Goal: Task Accomplishment & Management: Manage account settings

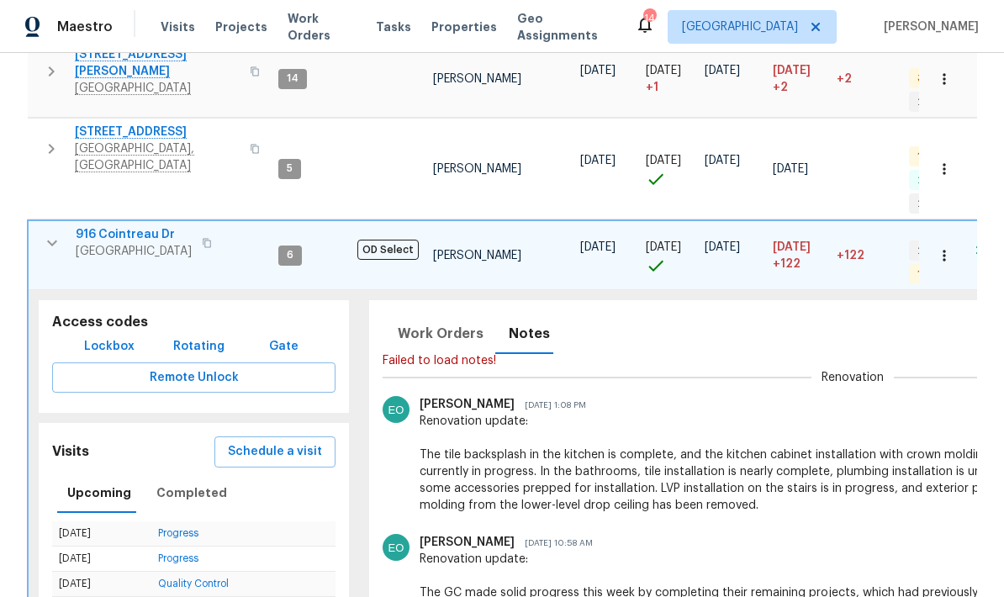
scroll to position [1289, 0]
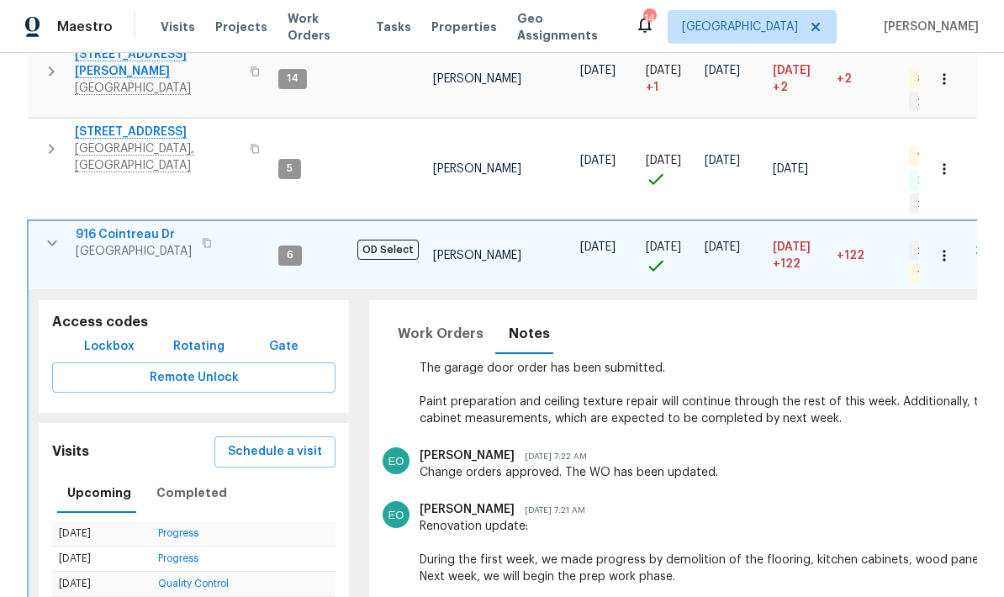
click at [61, 226] on button "button" at bounding box center [52, 243] width 34 height 34
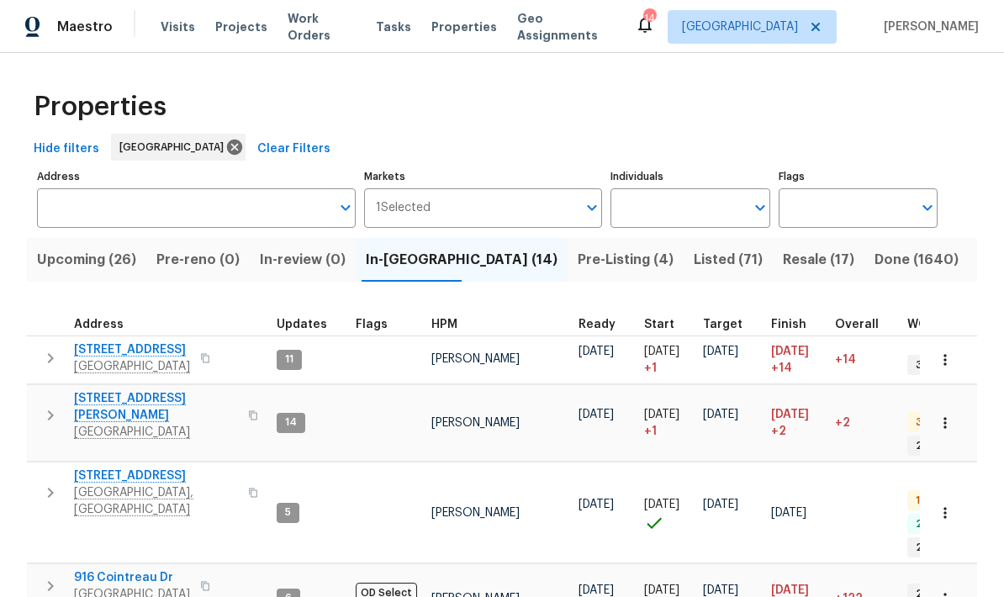
scroll to position [0, 0]
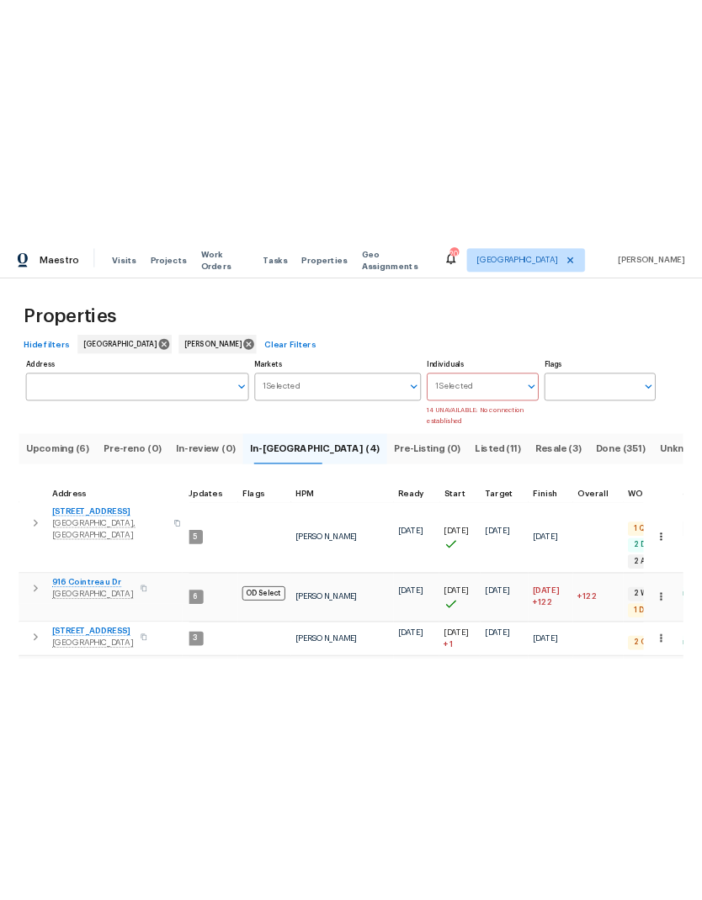
scroll to position [13, 9]
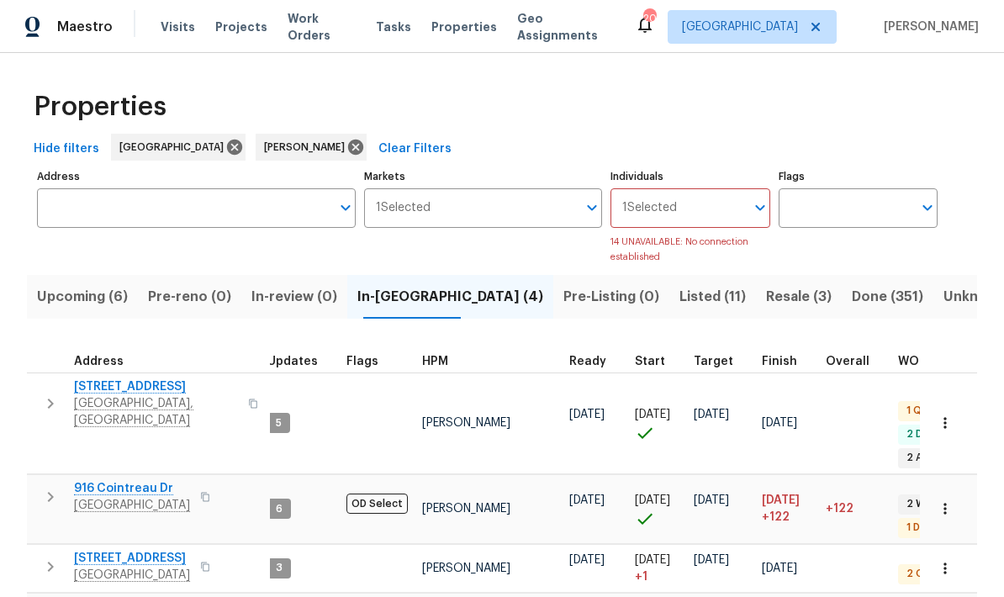
click at [121, 550] on span "300 Whisper Wood Way" at bounding box center [132, 558] width 116 height 17
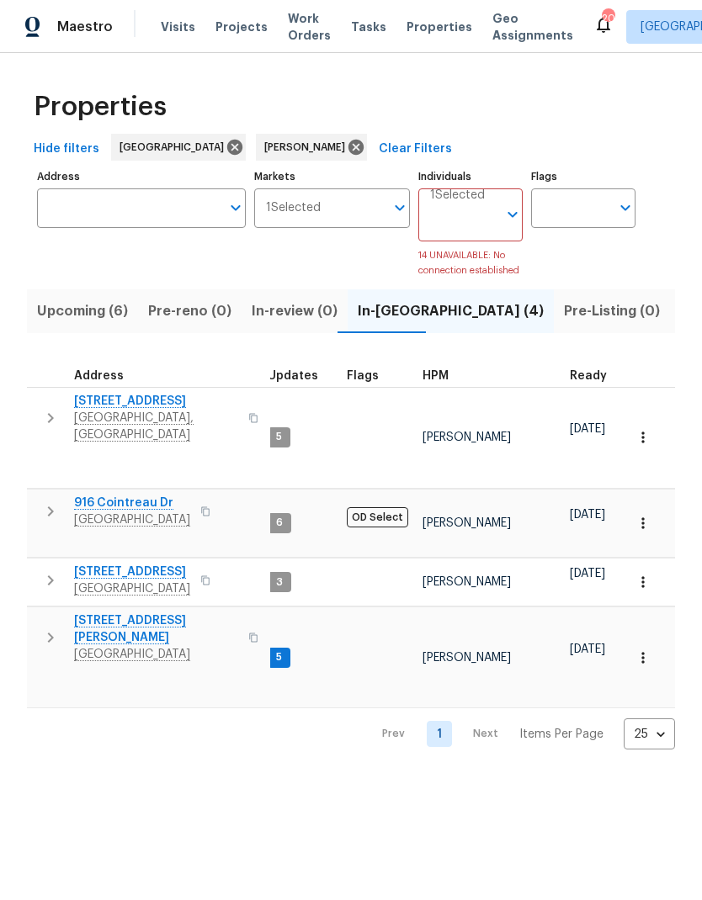
click at [48, 506] on icon "button" at bounding box center [51, 511] width 6 height 10
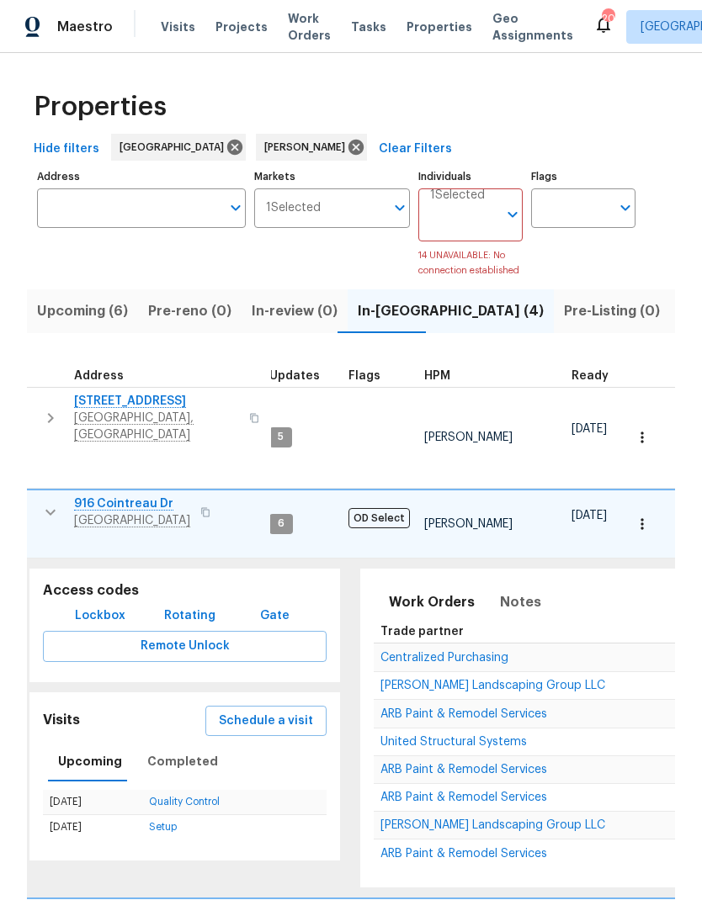
click at [249, 596] on span "Schedule a visit" at bounding box center [266, 721] width 94 height 21
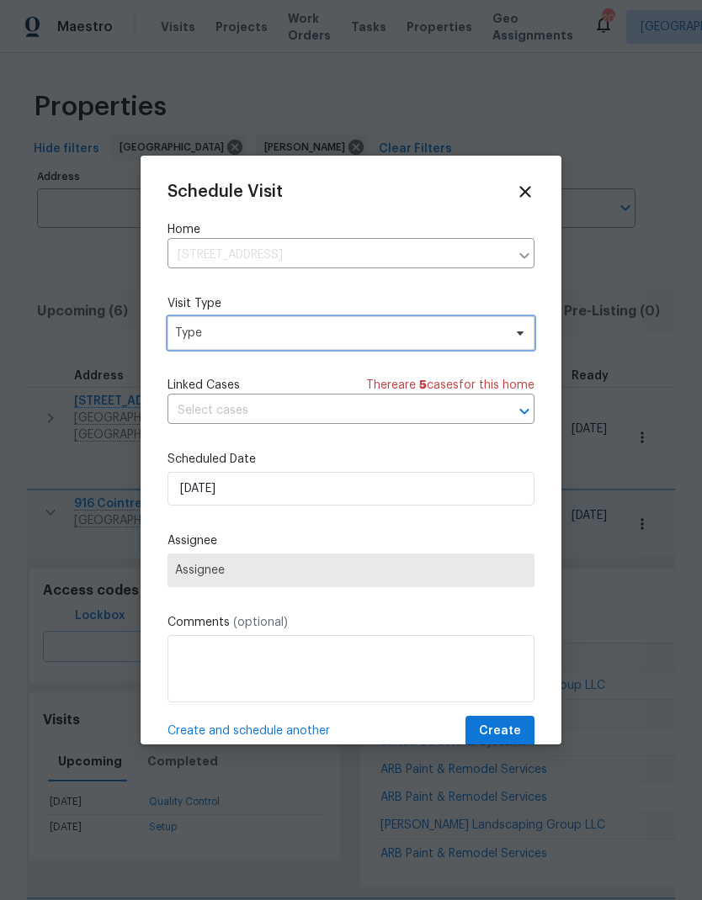
click at [201, 328] on span "Type" at bounding box center [338, 333] width 327 height 17
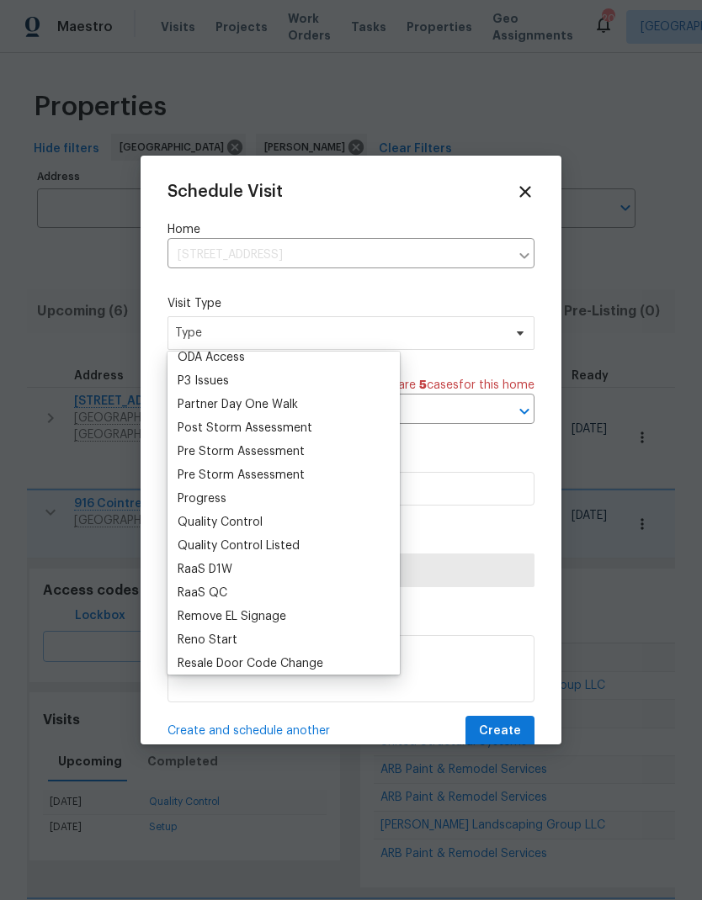
scroll to position [1018, 0]
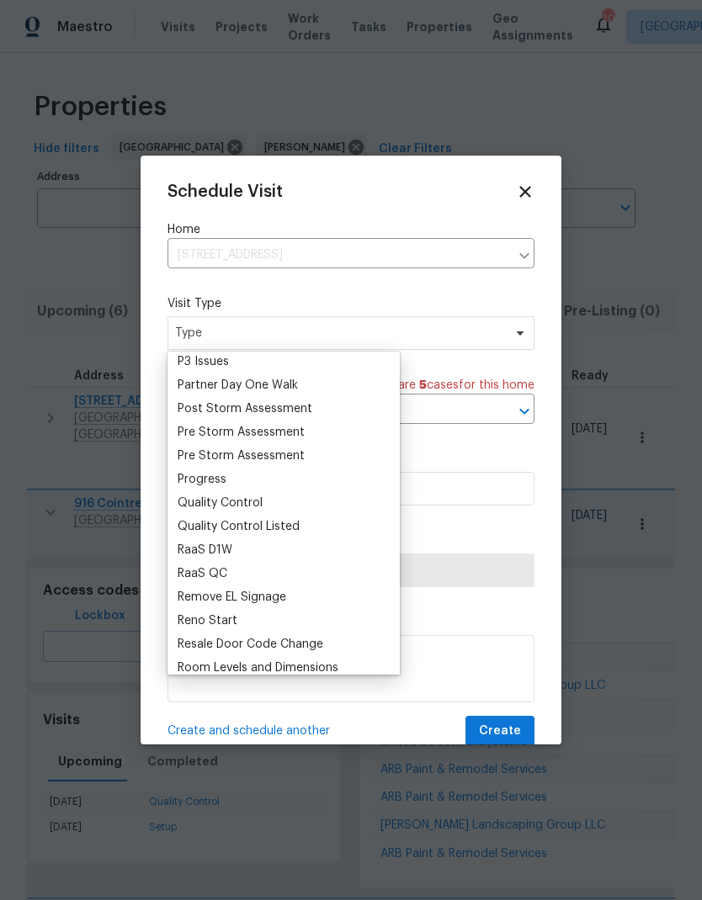
click at [193, 474] on div "Progress" at bounding box center [201, 479] width 49 height 17
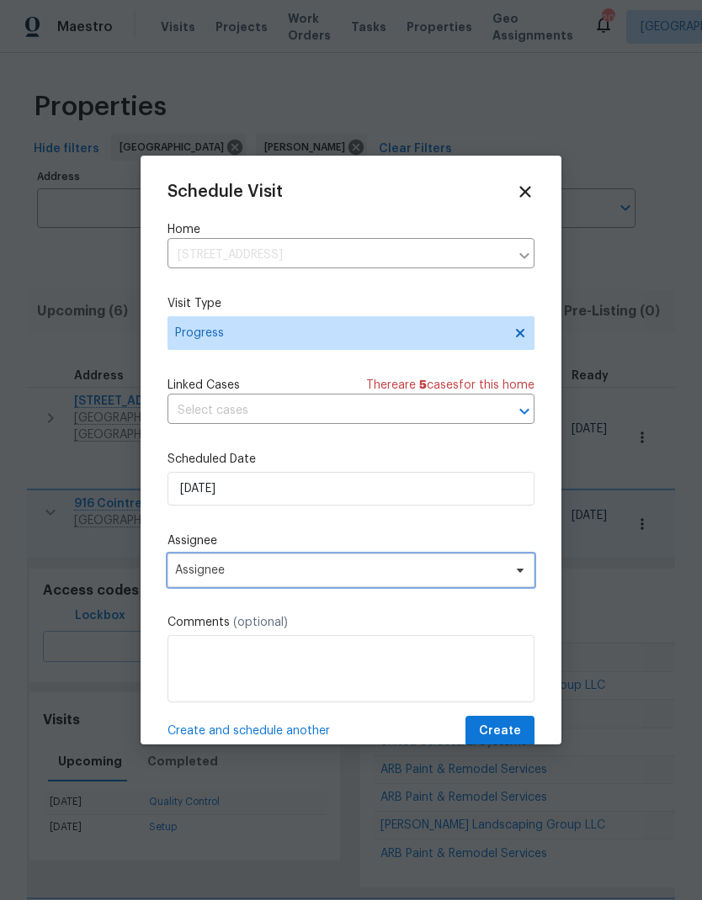
click at [194, 577] on span "Assignee" at bounding box center [340, 570] width 330 height 13
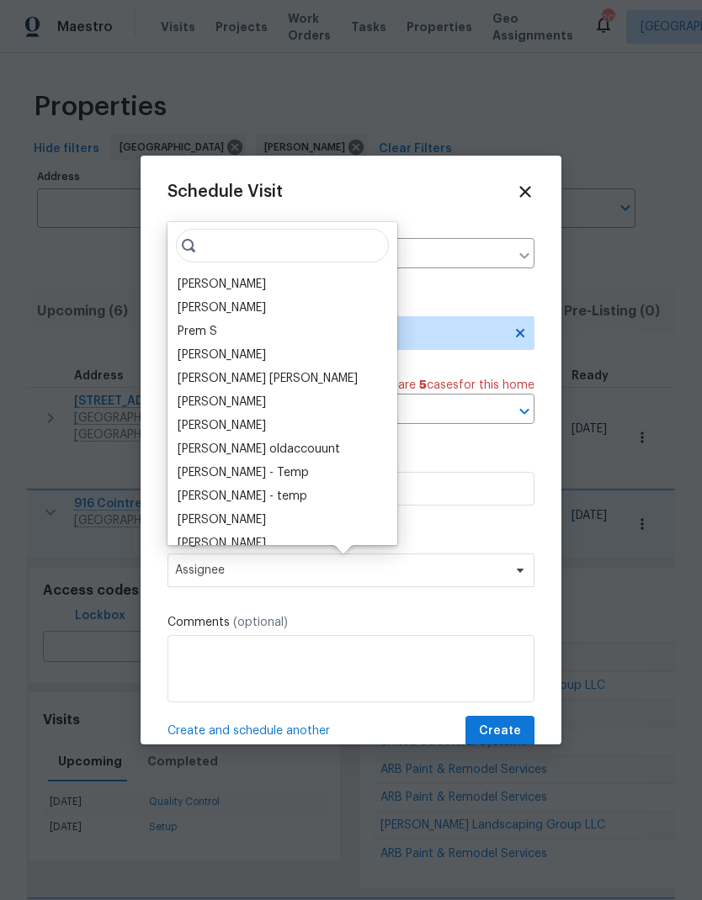
click at [197, 285] on div "[PERSON_NAME]" at bounding box center [221, 284] width 88 height 17
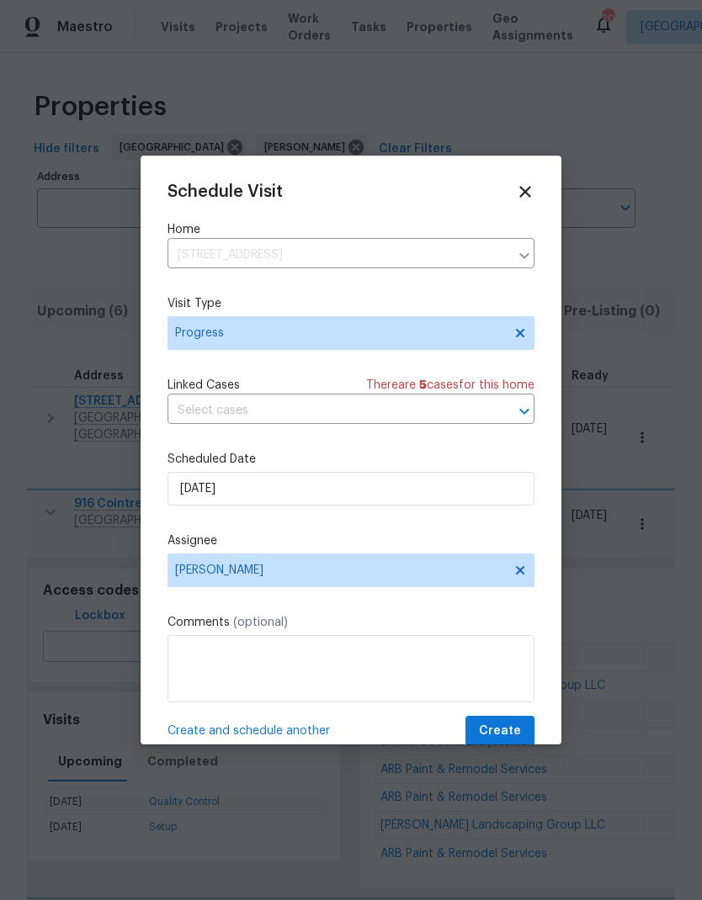
click at [330, 537] on label "Assignee" at bounding box center [350, 540] width 367 height 17
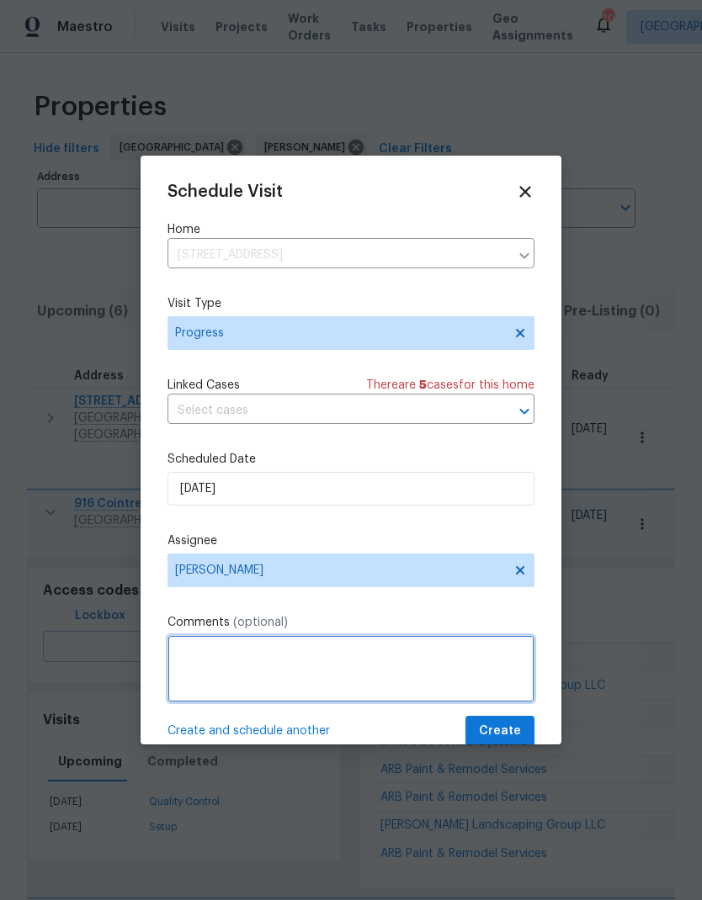
click at [209, 596] on textarea at bounding box center [350, 668] width 367 height 67
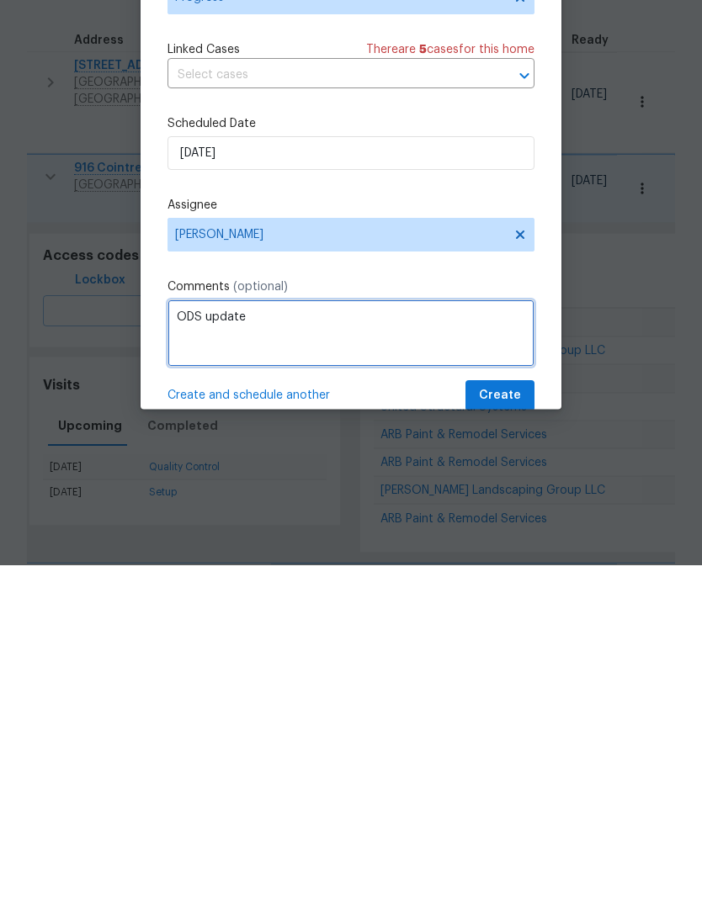
type textarea "ODS update"
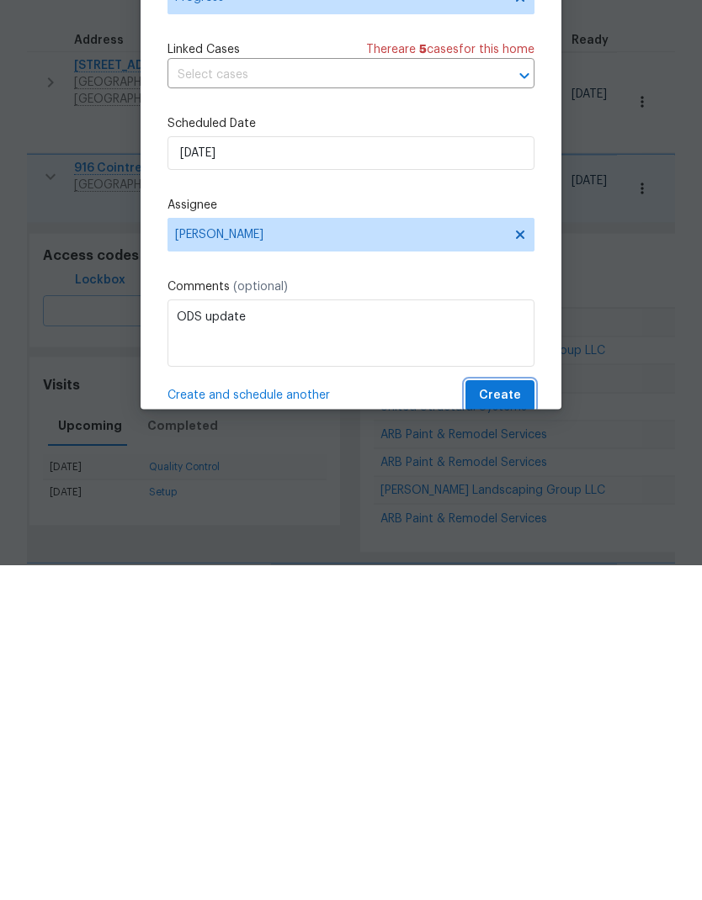
click at [506, 596] on span "Create" at bounding box center [500, 731] width 42 height 21
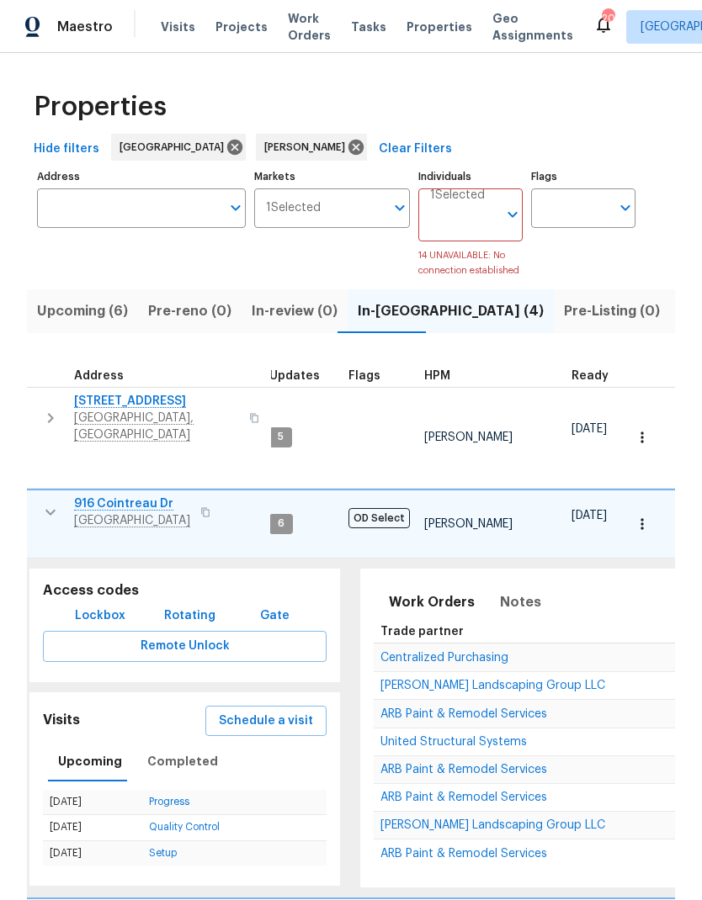
click at [182, 596] on td "Progress" at bounding box center [234, 802] width 184 height 25
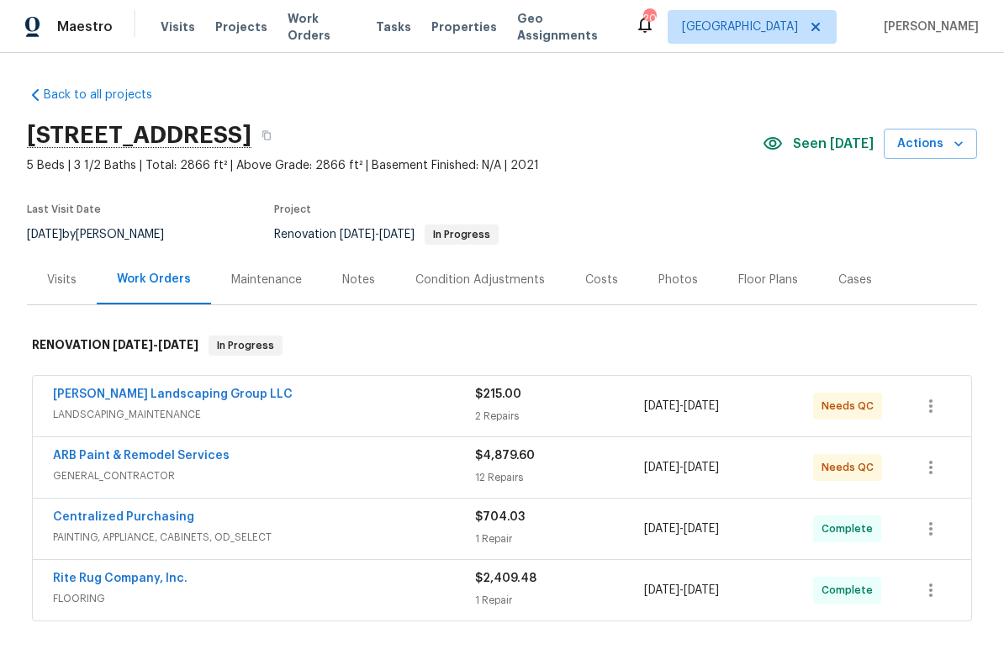
click at [199, 398] on link "[PERSON_NAME] Landscaping Group LLC" at bounding box center [173, 395] width 240 height 12
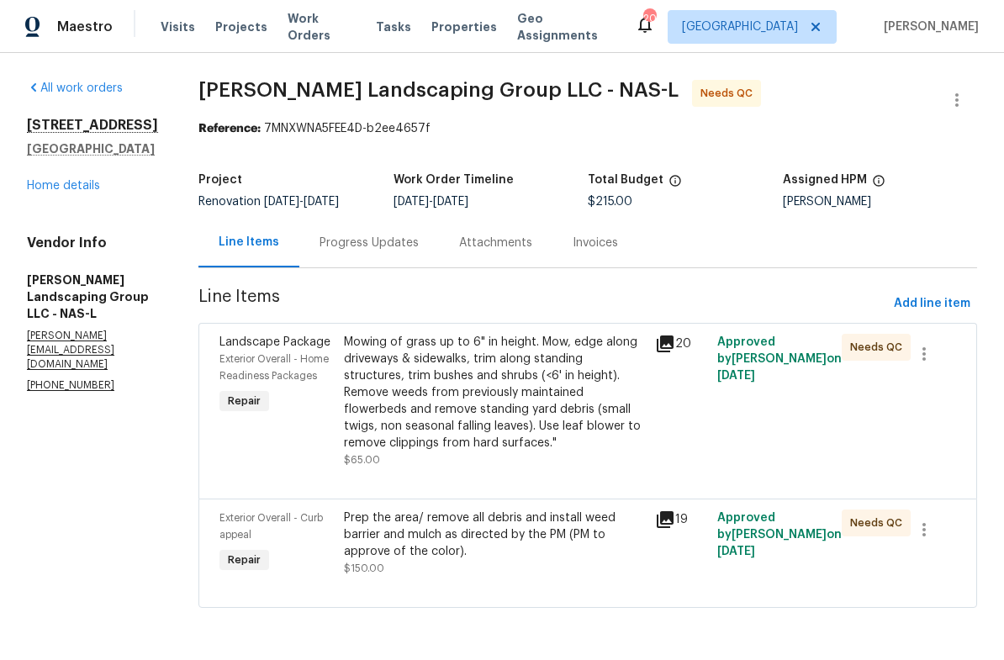
click at [70, 188] on link "Home details" at bounding box center [63, 186] width 73 height 12
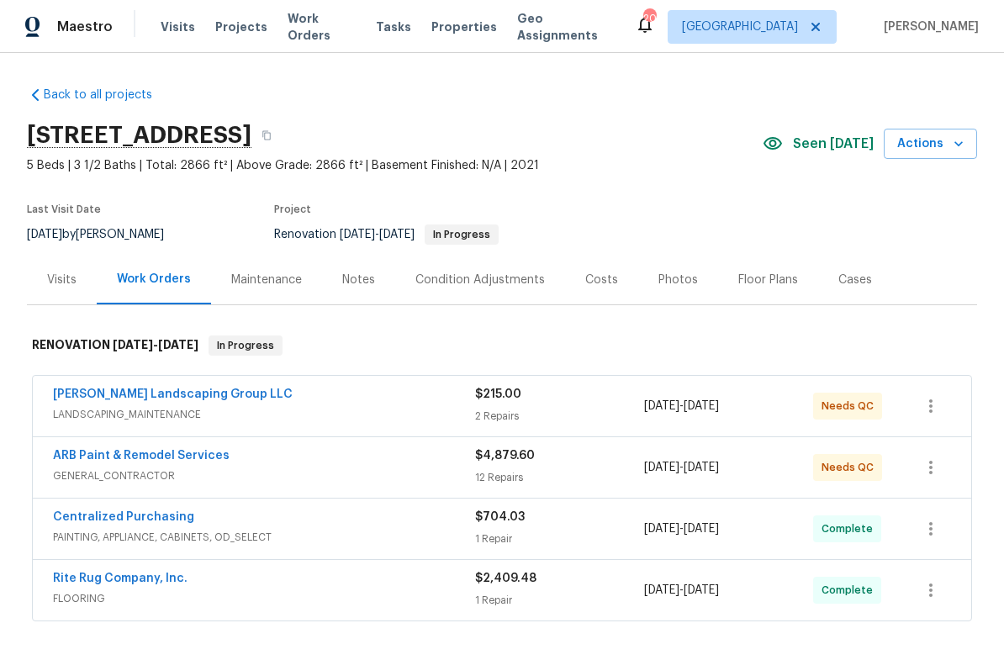
click at [909, 138] on span "Actions" at bounding box center [931, 144] width 66 height 21
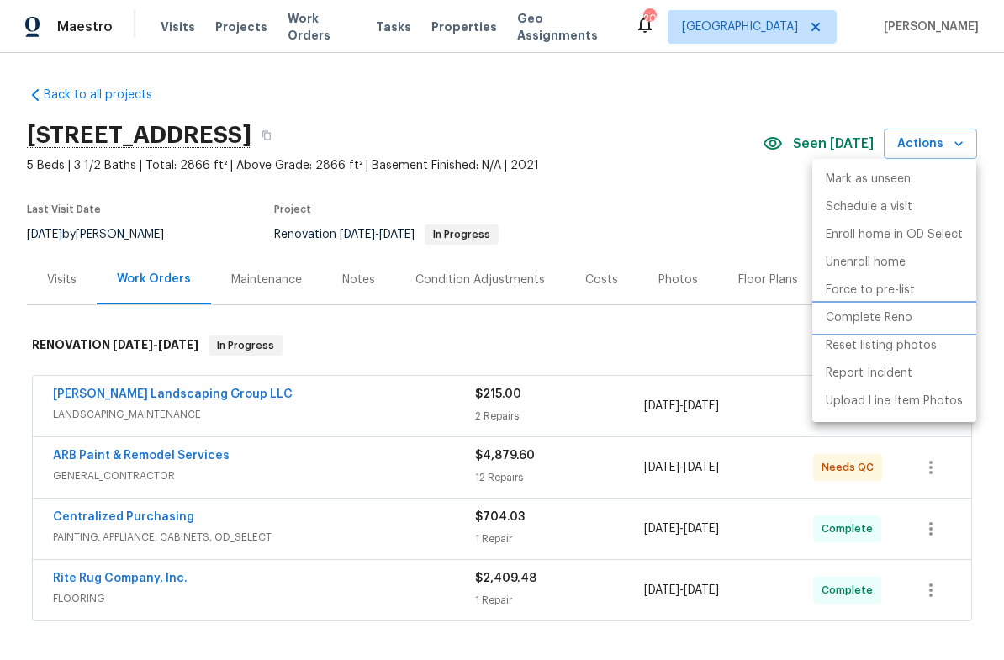
click at [850, 320] on p "Complete Reno" at bounding box center [869, 319] width 87 height 18
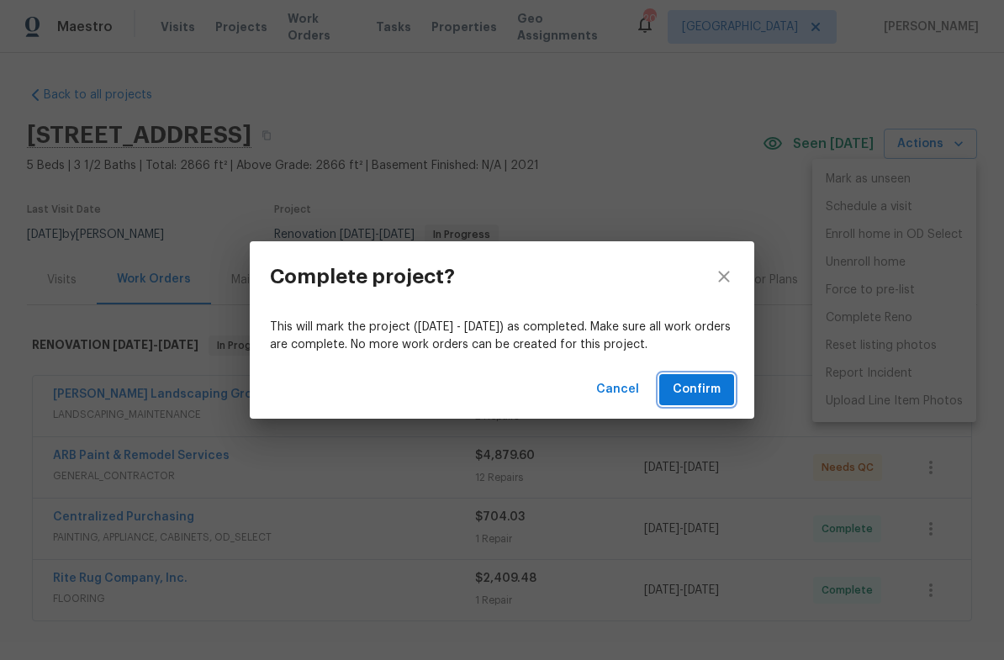
click at [698, 384] on span "Confirm" at bounding box center [697, 389] width 48 height 21
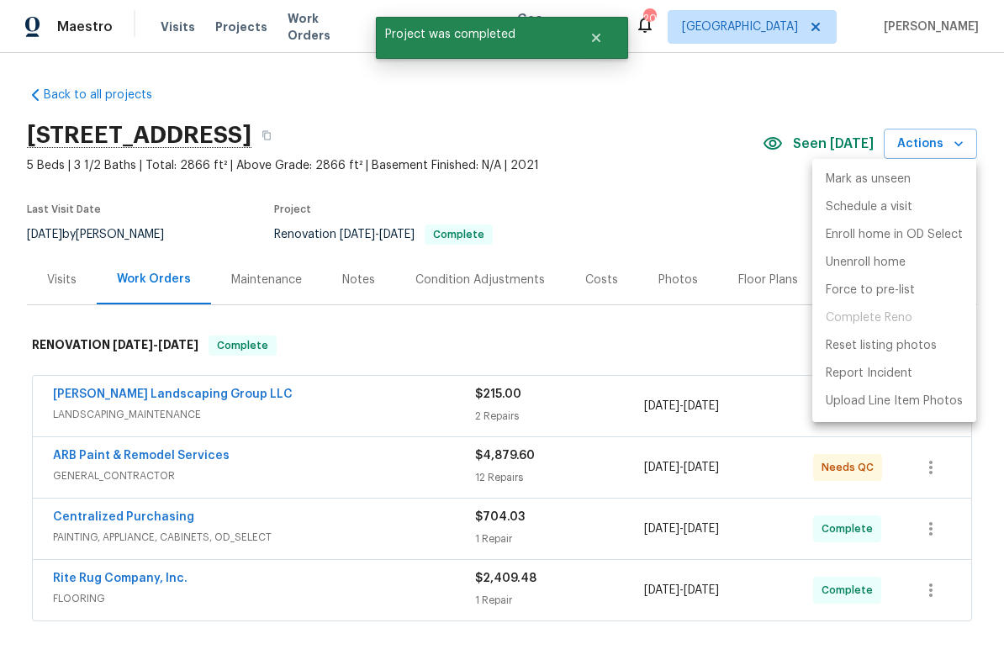
click at [593, 37] on div at bounding box center [502, 330] width 1004 height 660
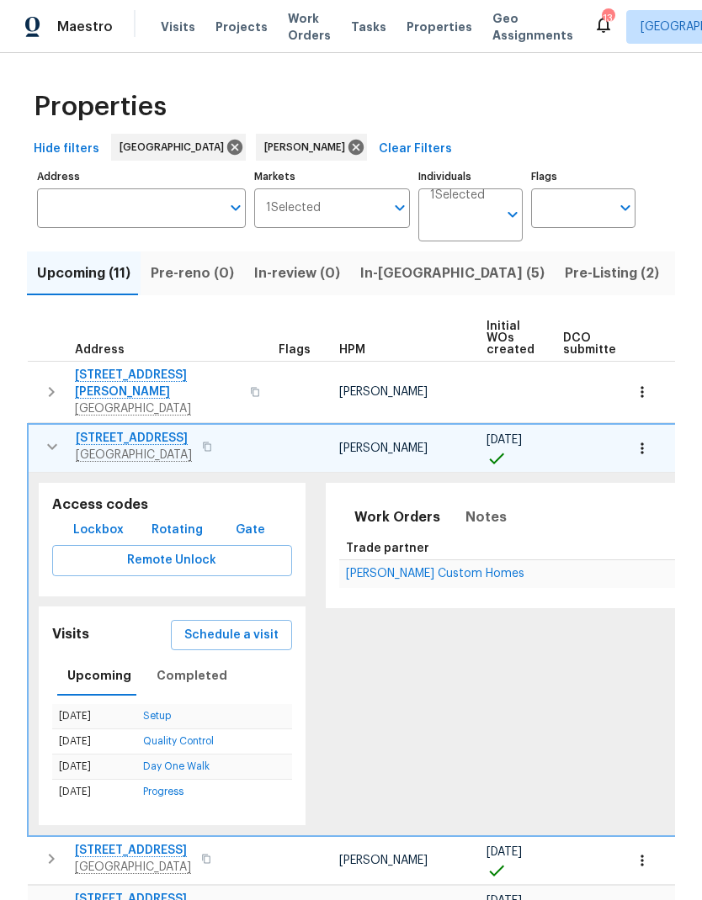
click at [170, 31] on span "Visits" at bounding box center [178, 27] width 34 height 17
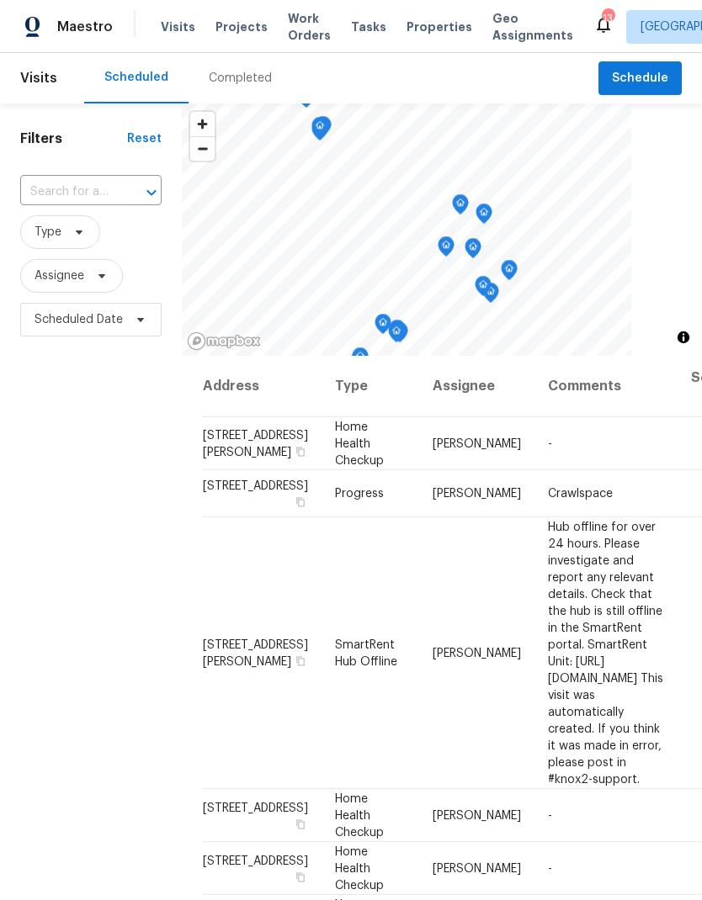
click at [104, 189] on input "text" at bounding box center [67, 192] width 94 height 26
type input "916 c"
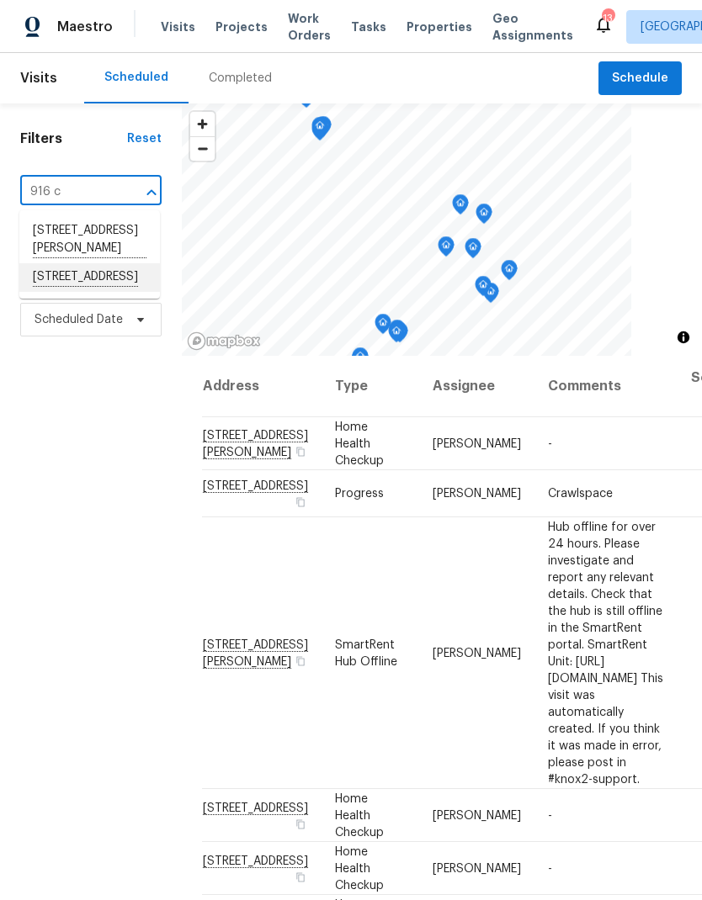
click at [55, 292] on li "916 Cointreau Dr, Hermitage, TN 37076" at bounding box center [89, 277] width 140 height 29
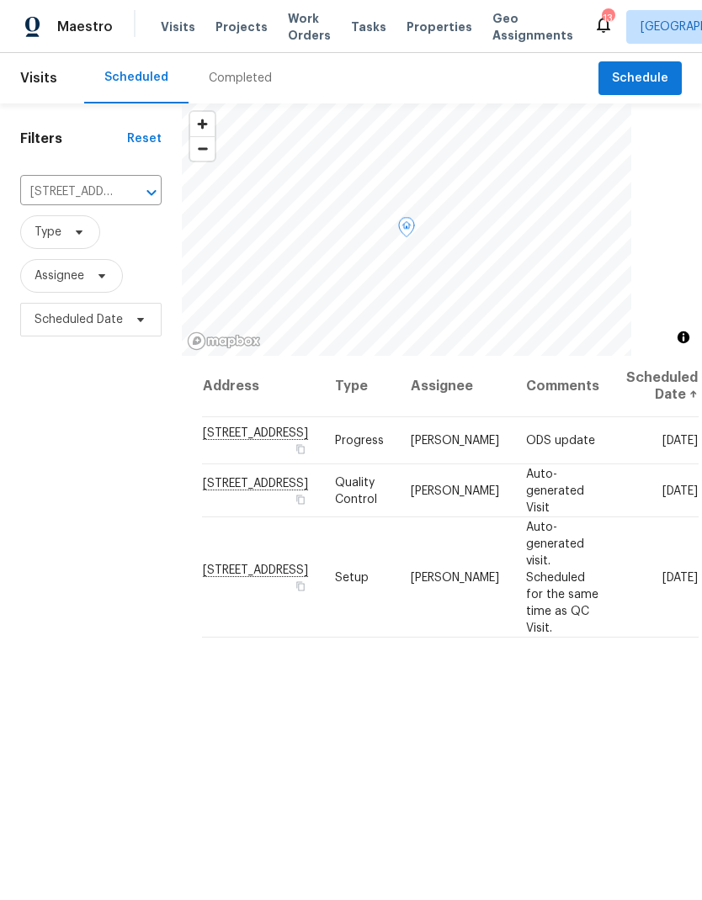
click at [0, 0] on icon at bounding box center [0, 0] width 0 height 0
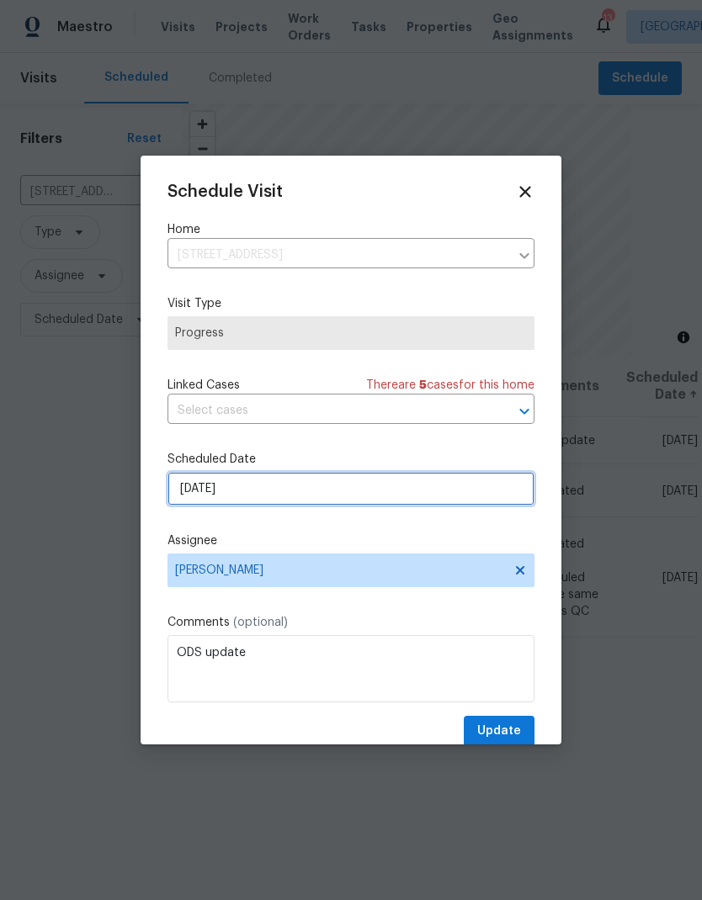
click at [337, 494] on input "[DATE]" at bounding box center [350, 489] width 367 height 34
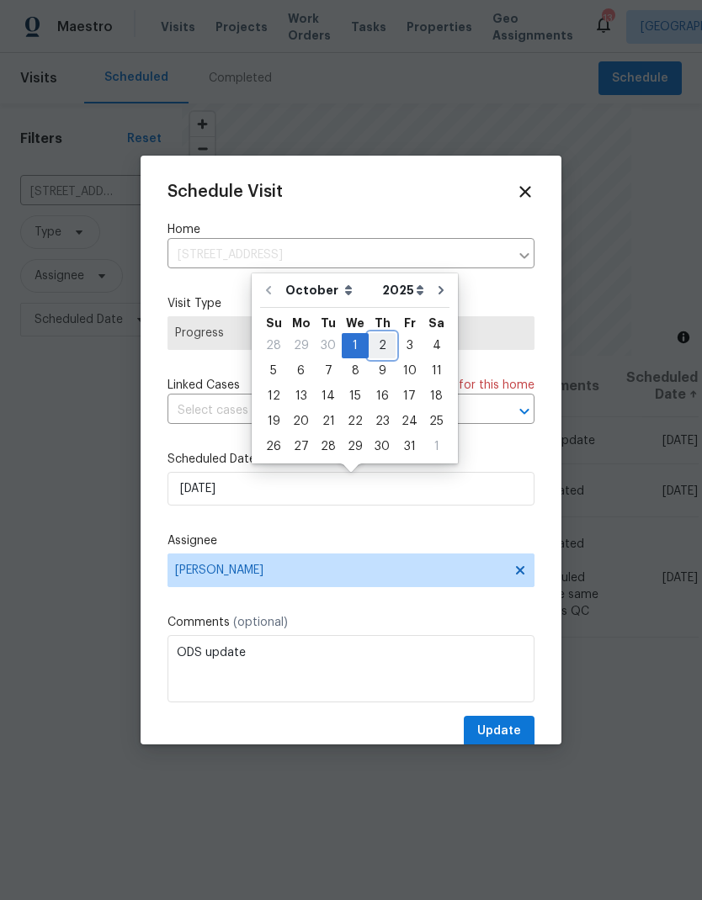
click at [375, 344] on div "2" at bounding box center [381, 346] width 27 height 24
type input "10/2/2025"
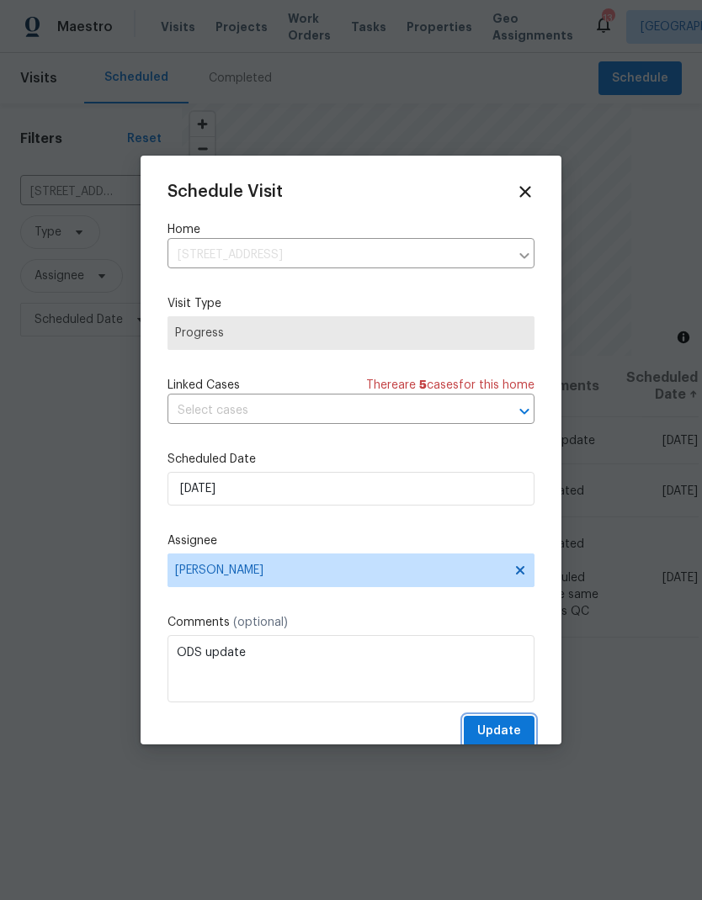
click at [484, 739] on span "Update" at bounding box center [499, 731] width 44 height 21
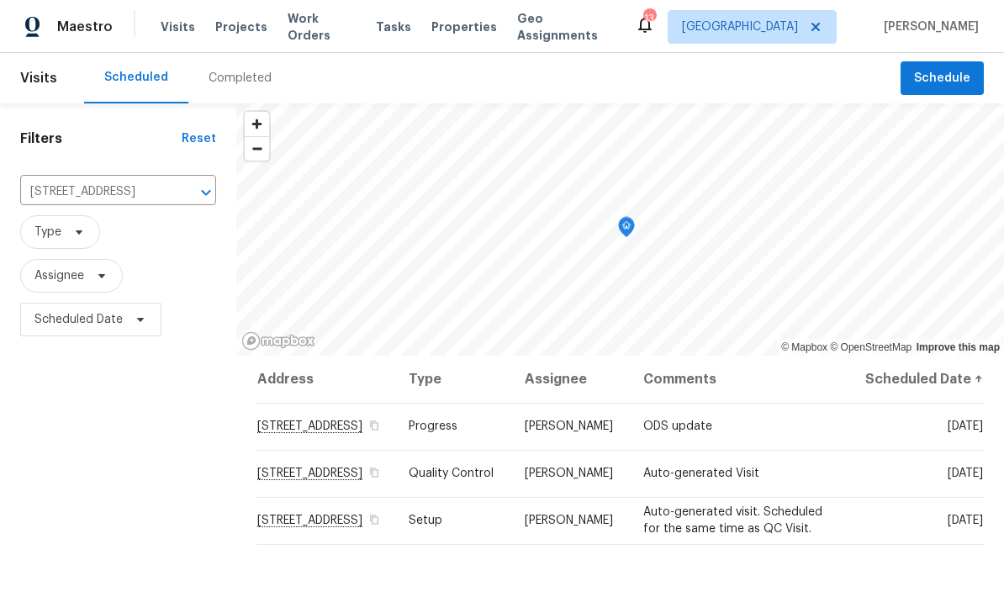
click at [462, 29] on span "Properties" at bounding box center [465, 27] width 66 height 17
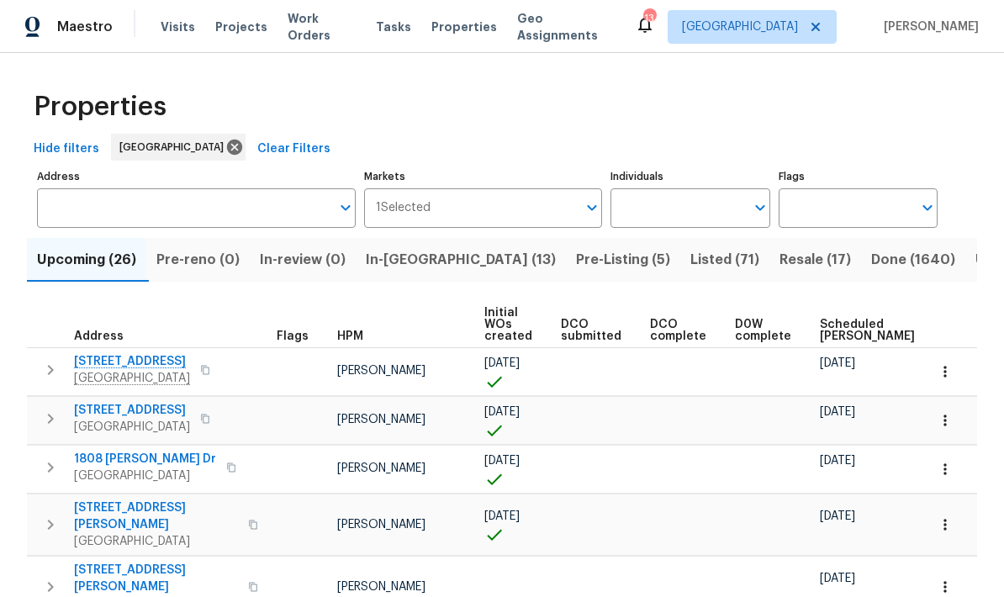
click at [350, 340] on span "HPM" at bounding box center [350, 337] width 26 height 12
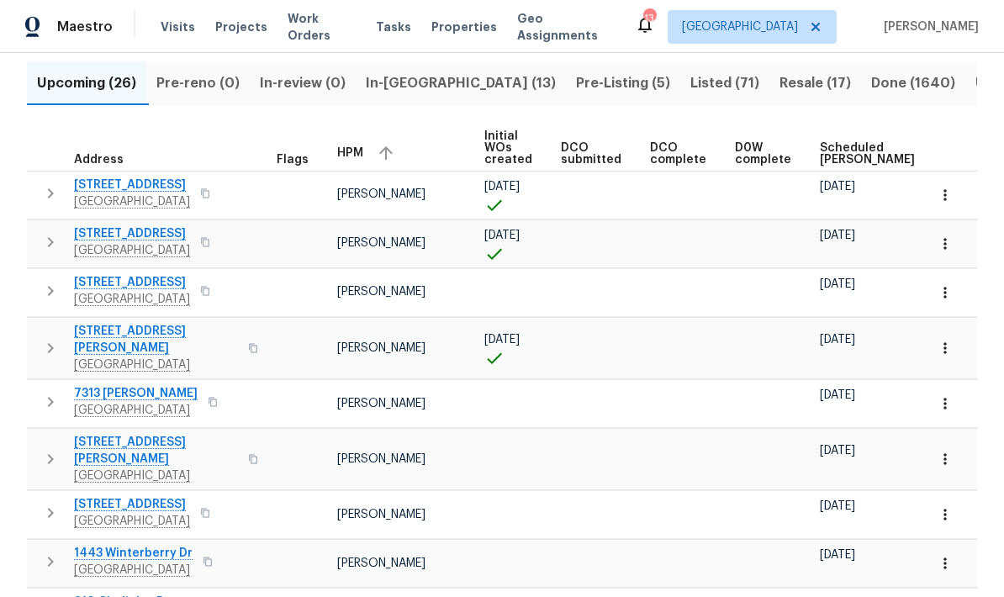
scroll to position [151, 0]
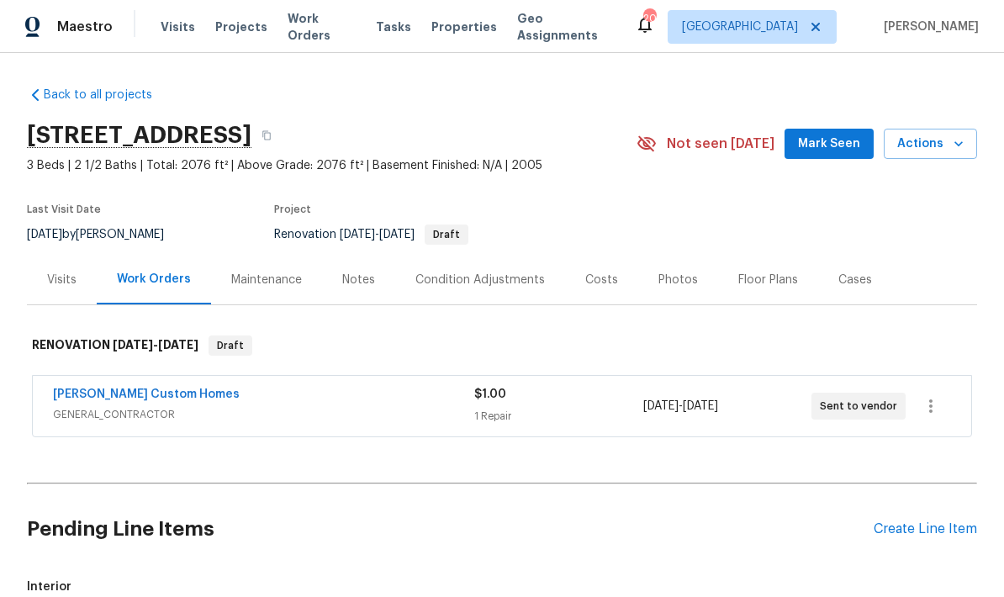
click at [351, 284] on div "Notes" at bounding box center [358, 280] width 33 height 17
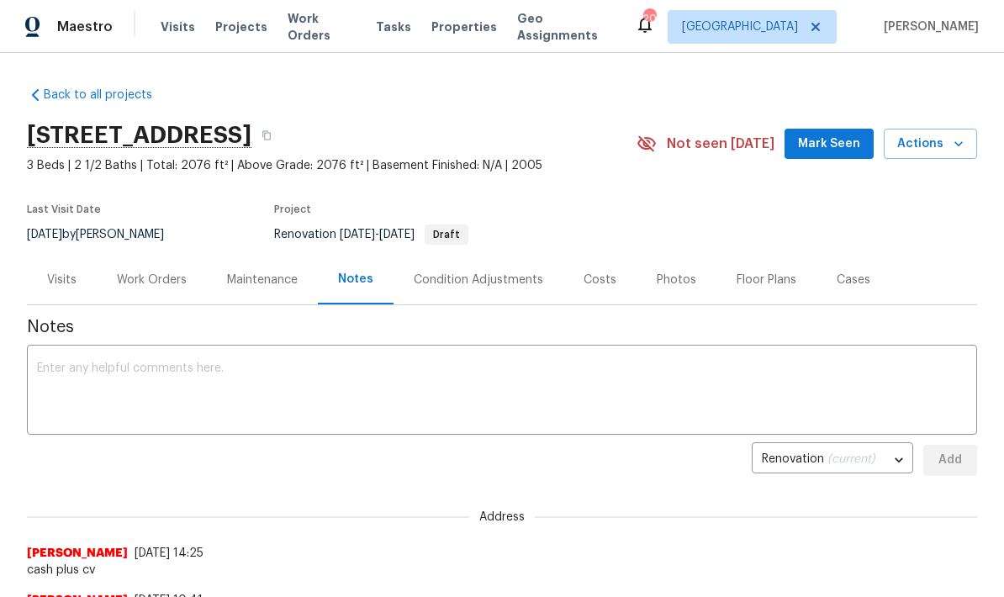
click at [466, 281] on div "Condition Adjustments" at bounding box center [479, 280] width 130 height 17
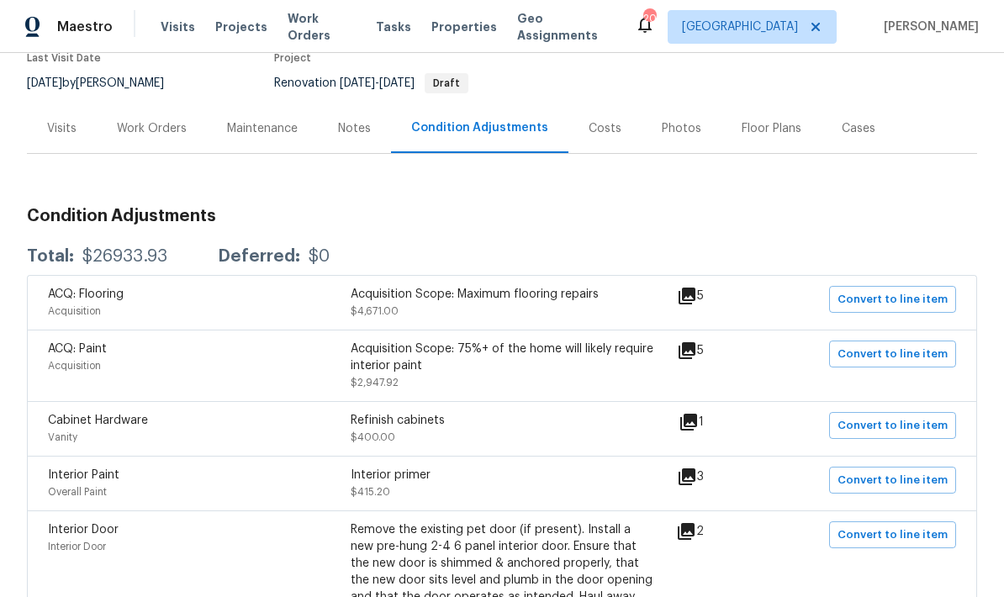
scroll to position [150, 0]
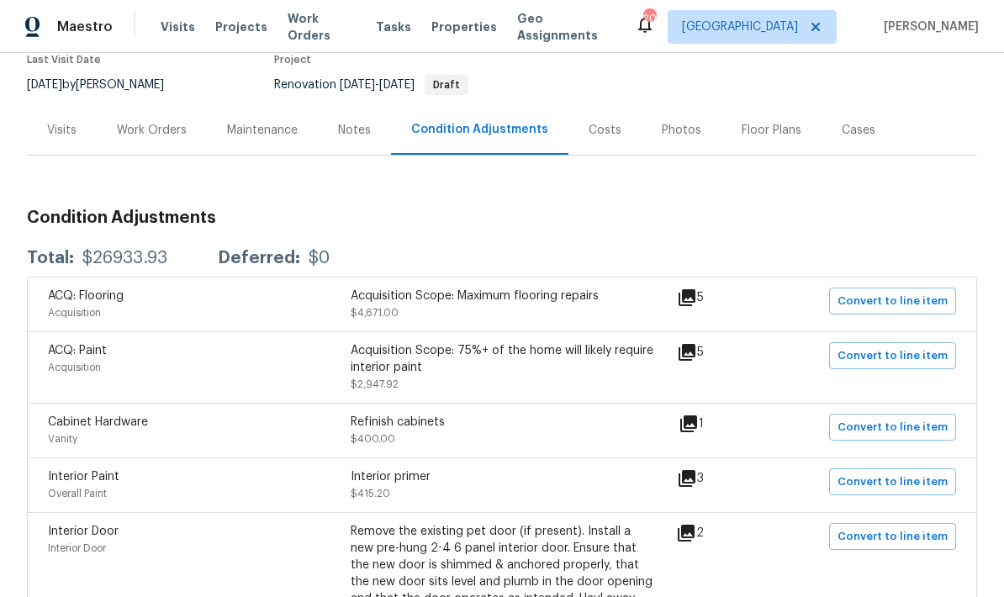
click at [596, 134] on div "Costs" at bounding box center [605, 130] width 33 height 17
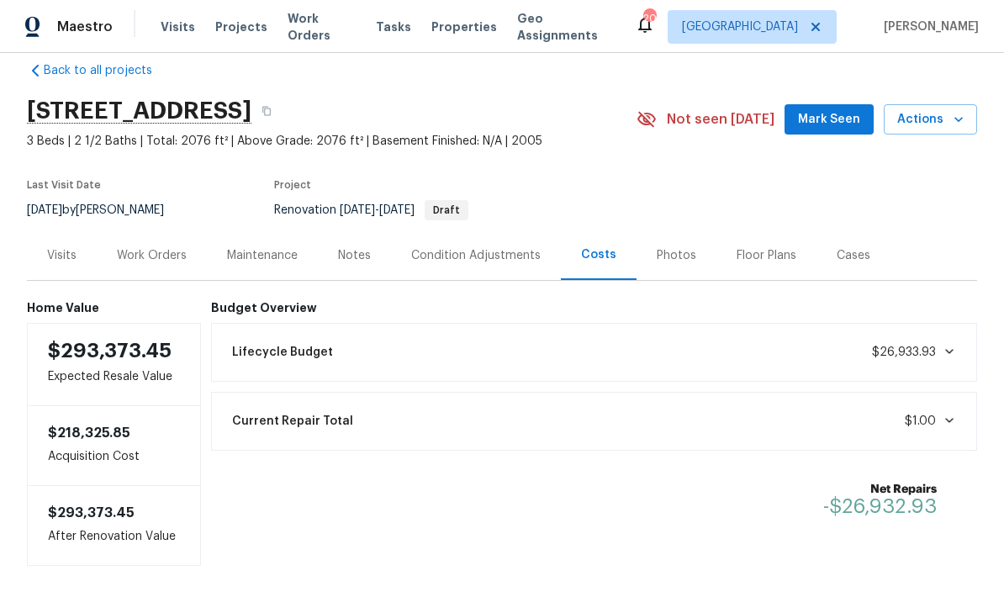
click at [701, 537] on div "Net Repairs -$26,932.93" at bounding box center [594, 499] width 767 height 77
click at [171, 258] on div "Work Orders" at bounding box center [152, 255] width 70 height 17
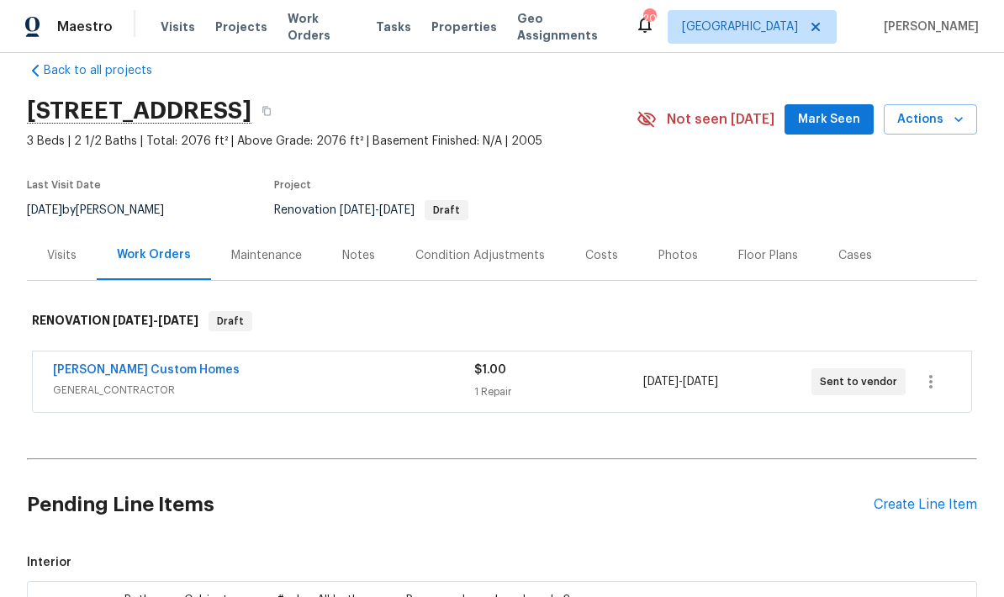
click at [437, 247] on div "Condition Adjustments" at bounding box center [481, 255] width 130 height 17
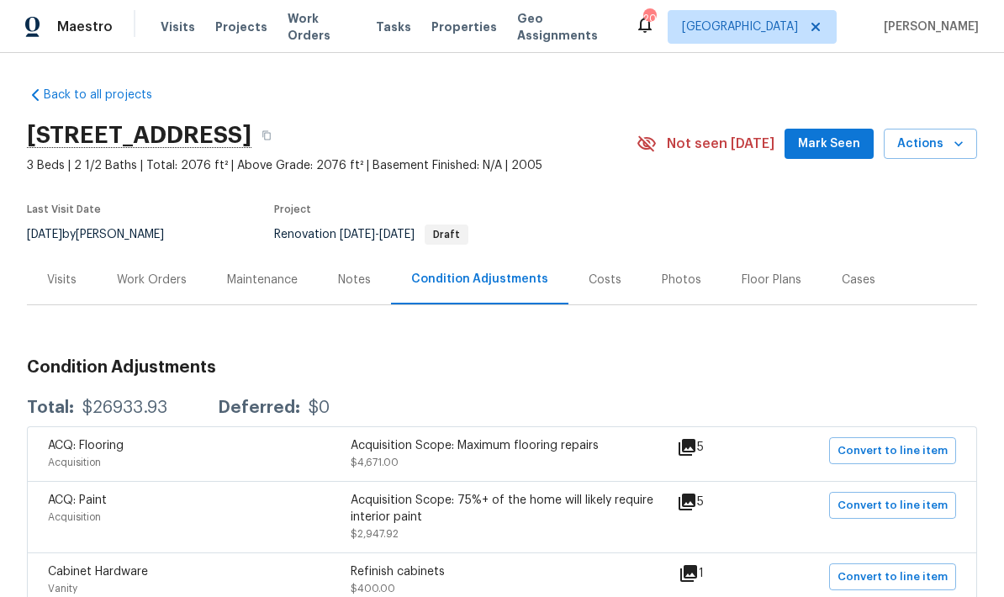
click at [701, 272] on div "Floor Plans" at bounding box center [772, 280] width 60 height 17
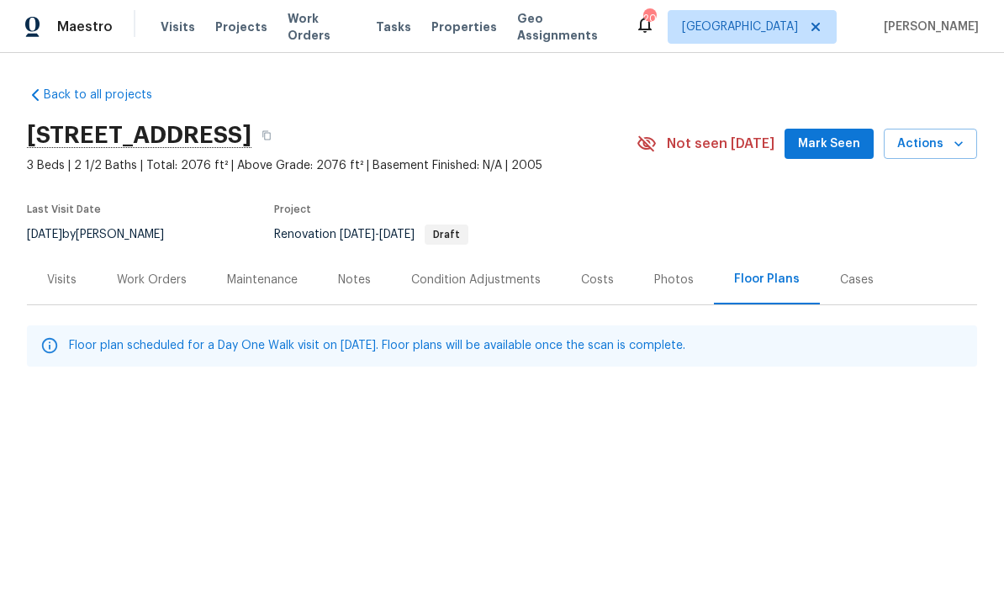
click at [471, 273] on div "Condition Adjustments" at bounding box center [476, 280] width 130 height 17
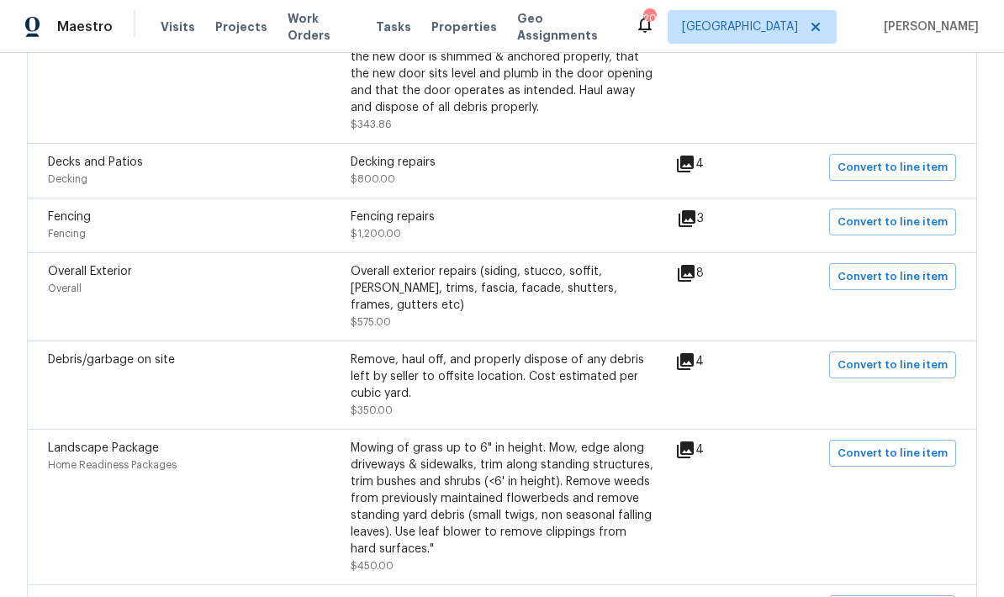
scroll to position [659, 0]
click at [694, 160] on icon at bounding box center [685, 163] width 17 height 17
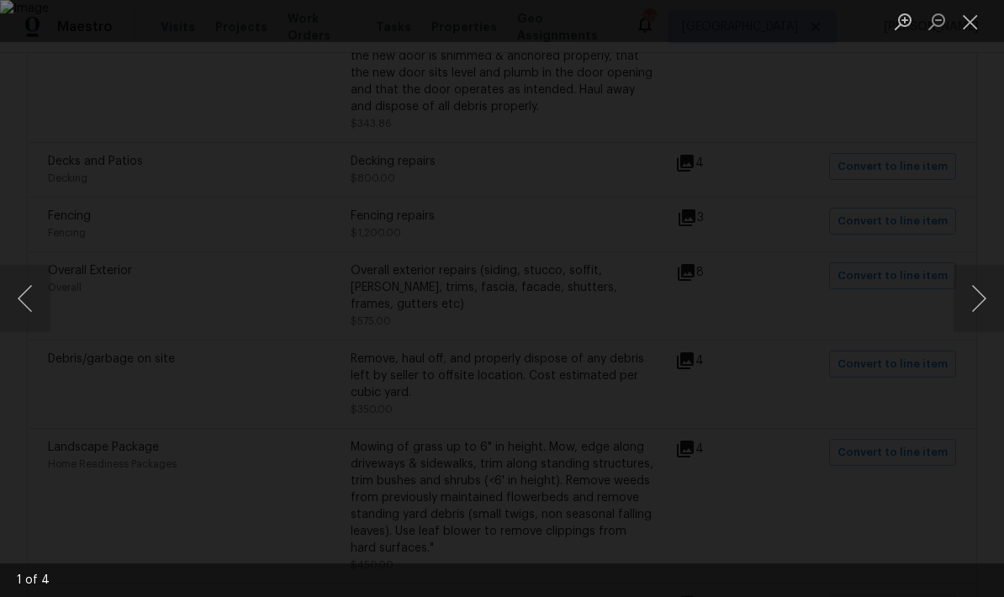
click at [701, 314] on button "Next image" at bounding box center [979, 298] width 50 height 67
click at [701, 305] on button "Next image" at bounding box center [979, 298] width 50 height 67
click at [701, 306] on button "Next image" at bounding box center [979, 298] width 50 height 67
click at [701, 295] on button "Next image" at bounding box center [979, 298] width 50 height 67
click at [701, 301] on button "Next image" at bounding box center [979, 298] width 50 height 67
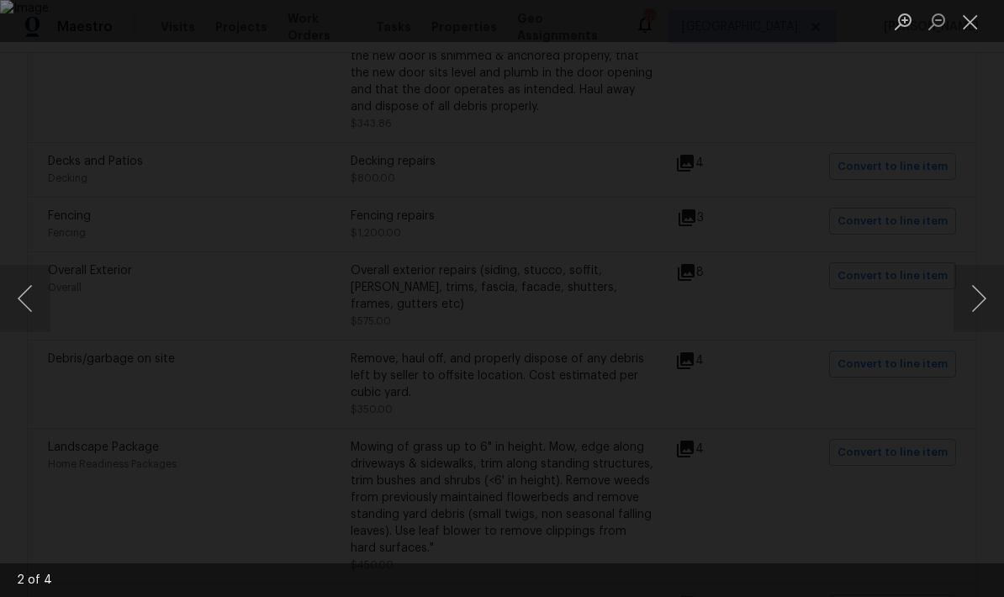
click at [701, 313] on button "Next image" at bounding box center [979, 298] width 50 height 67
click at [701, 23] on button "Close lightbox" at bounding box center [971, 21] width 34 height 29
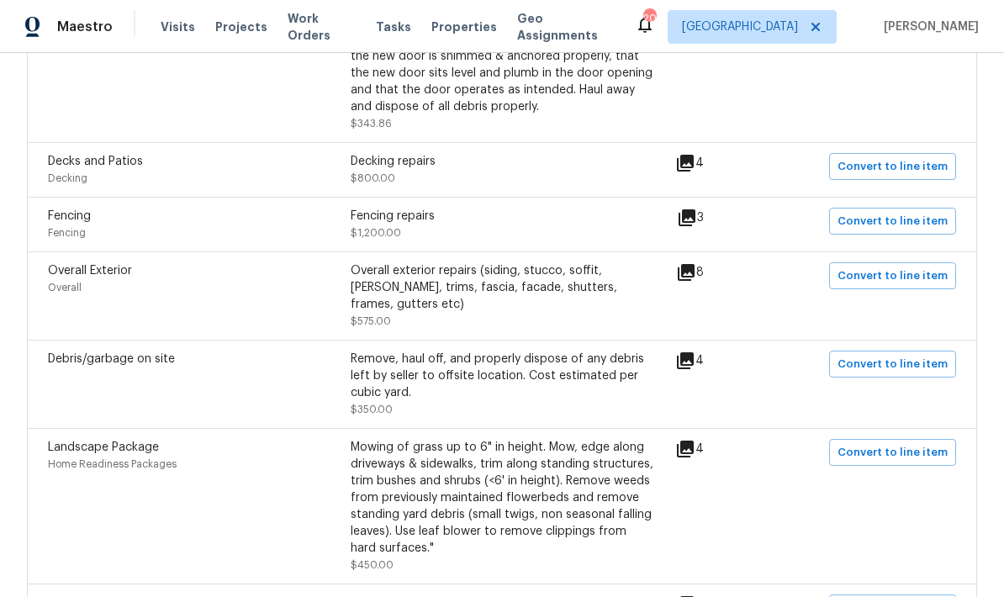
click at [696, 226] on icon at bounding box center [687, 217] width 17 height 17
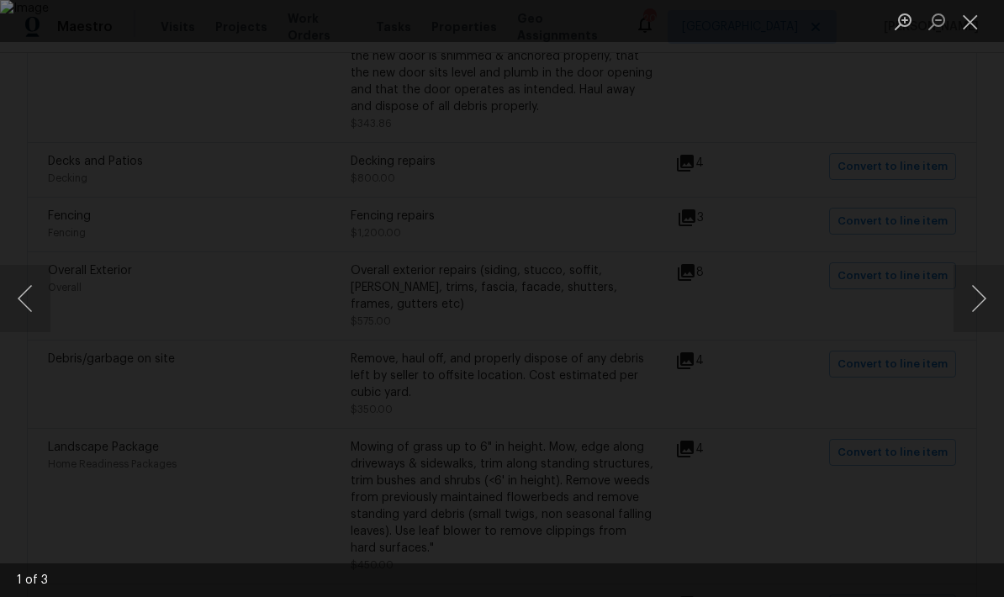
click at [701, 303] on button "Next image" at bounding box center [979, 298] width 50 height 67
click at [701, 377] on img "Lightbox" at bounding box center [502, 298] width 1004 height 597
click at [701, 297] on button "Next image" at bounding box center [979, 298] width 50 height 67
click at [701, 311] on button "Next image" at bounding box center [979, 298] width 50 height 67
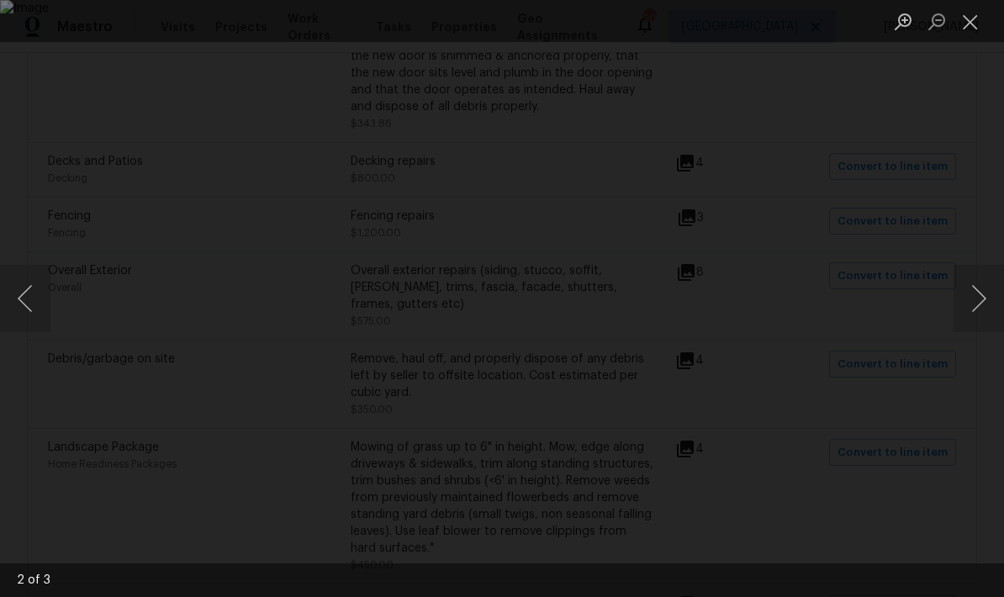
click at [701, 303] on button "Next image" at bounding box center [979, 298] width 50 height 67
click at [701, 29] on button "Close lightbox" at bounding box center [971, 21] width 34 height 29
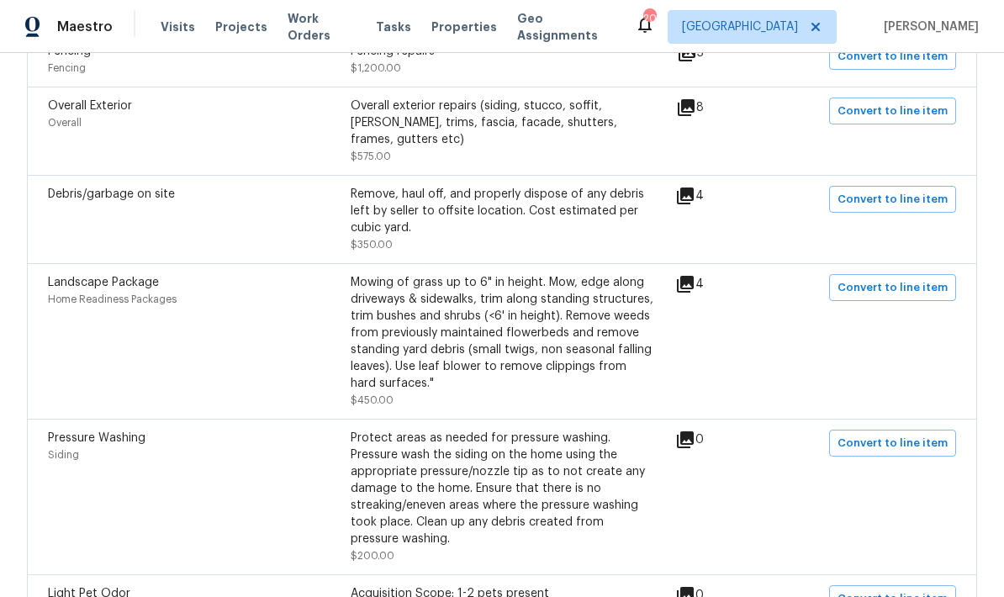
scroll to position [829, 0]
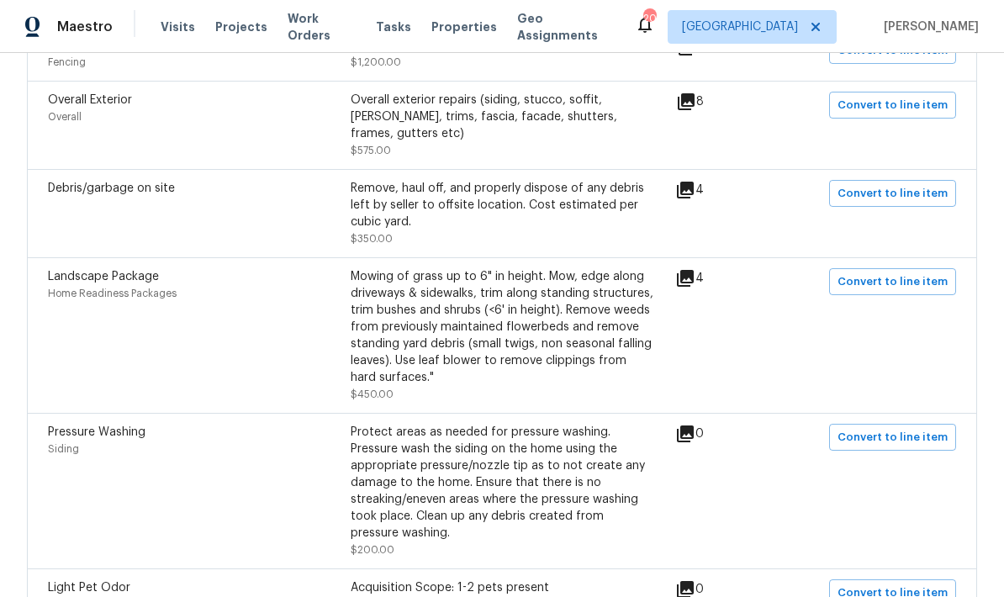
click at [694, 188] on icon at bounding box center [685, 190] width 17 height 17
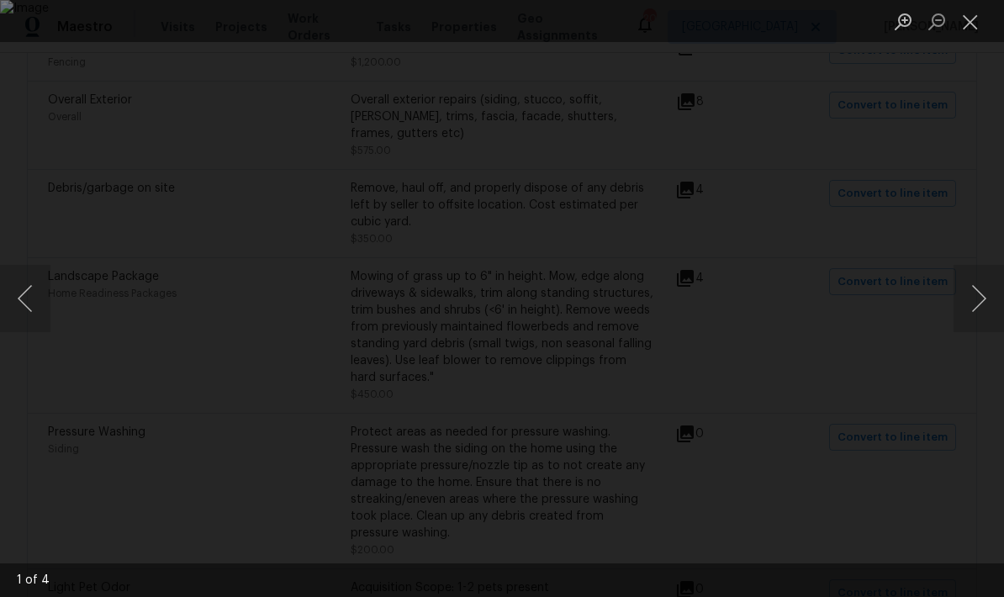
click at [701, 303] on button "Next image" at bounding box center [979, 298] width 50 height 67
click at [701, 290] on button "Next image" at bounding box center [979, 298] width 50 height 67
click at [701, 321] on button "Next image" at bounding box center [979, 298] width 50 height 67
click at [701, 319] on button "Next image" at bounding box center [979, 298] width 50 height 67
click at [701, 24] on button "Close lightbox" at bounding box center [971, 21] width 34 height 29
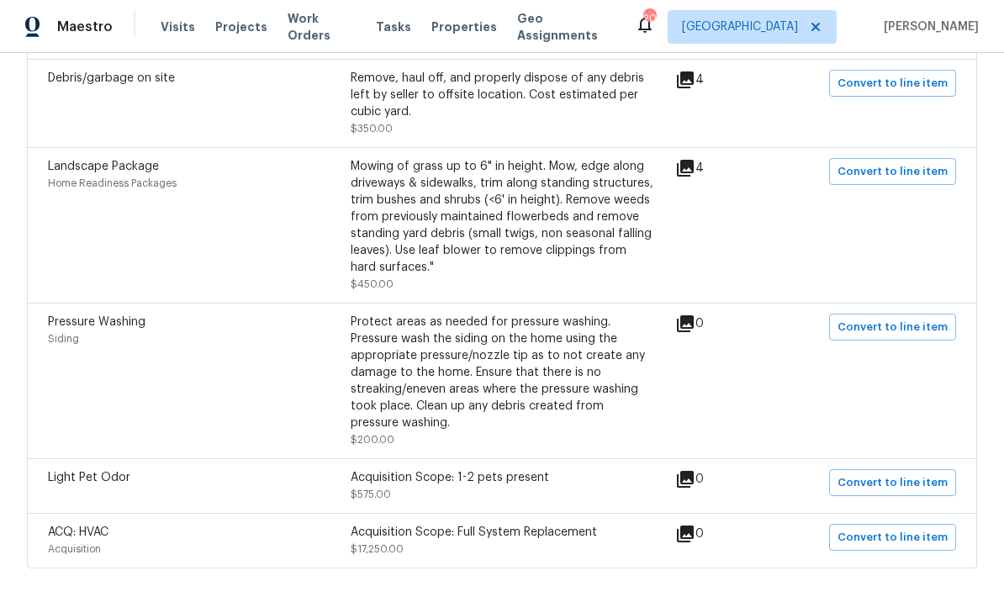
scroll to position [939, 0]
click at [694, 164] on icon at bounding box center [685, 169] width 17 height 17
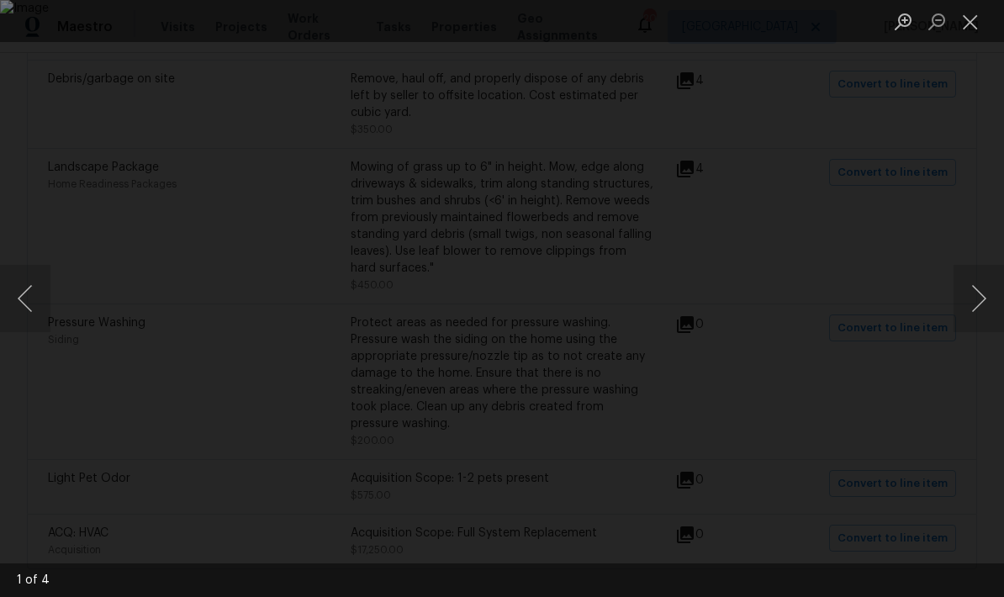
click at [701, 301] on button "Next image" at bounding box center [979, 298] width 50 height 67
click at [701, 299] on button "Next image" at bounding box center [979, 298] width 50 height 67
click at [701, 26] on button "Close lightbox" at bounding box center [971, 21] width 34 height 29
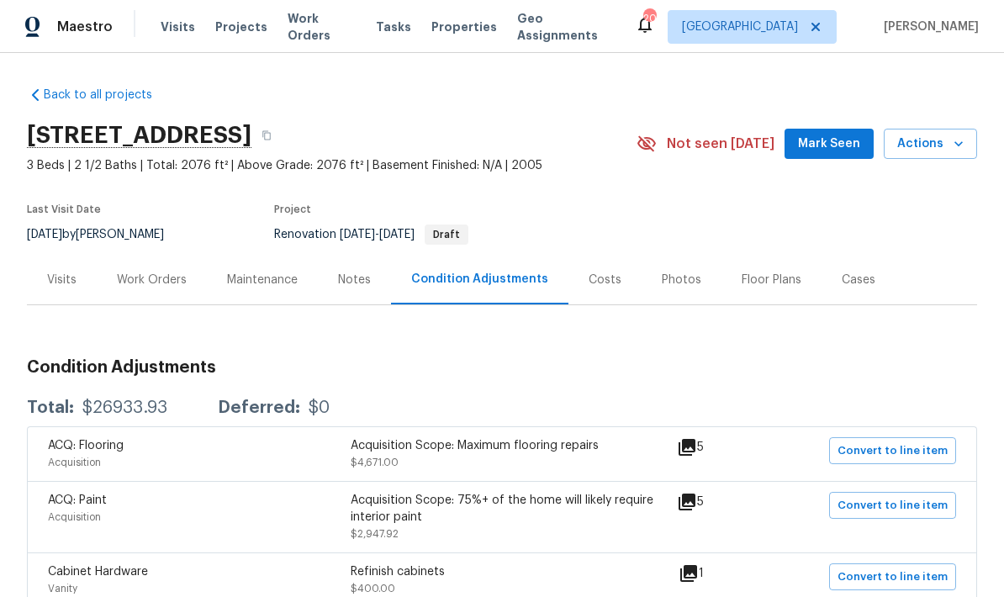
scroll to position [0, 0]
click at [146, 255] on div "Work Orders" at bounding box center [152, 280] width 110 height 50
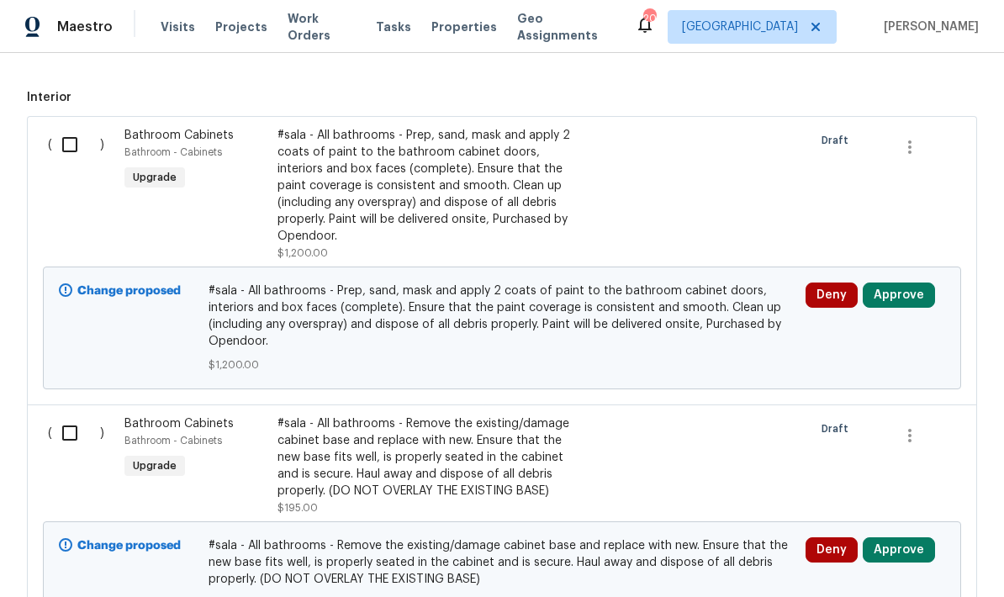
scroll to position [493, 0]
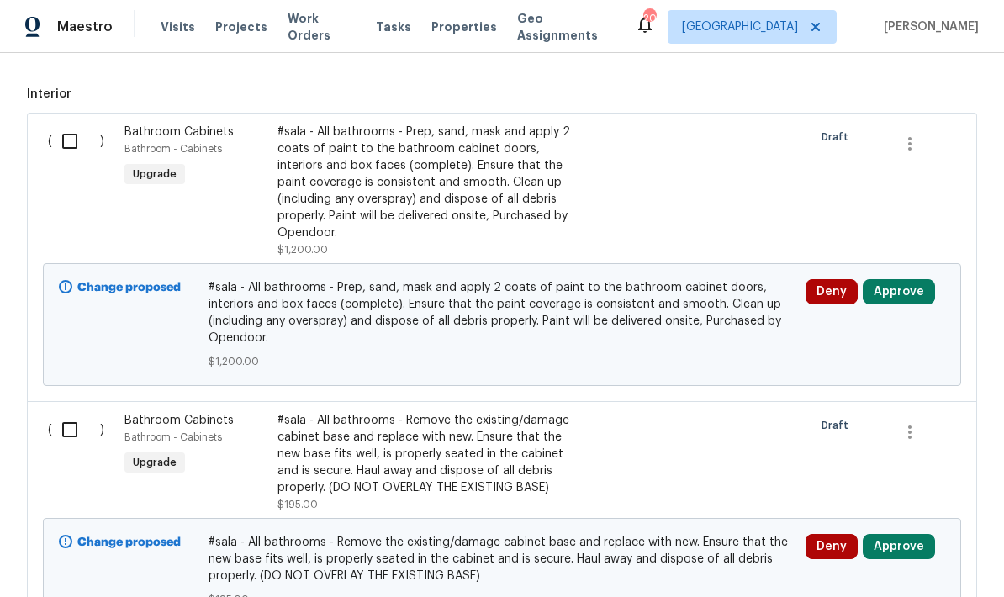
click at [71, 124] on input "checkbox" at bounding box center [76, 141] width 48 height 35
checkbox input "true"
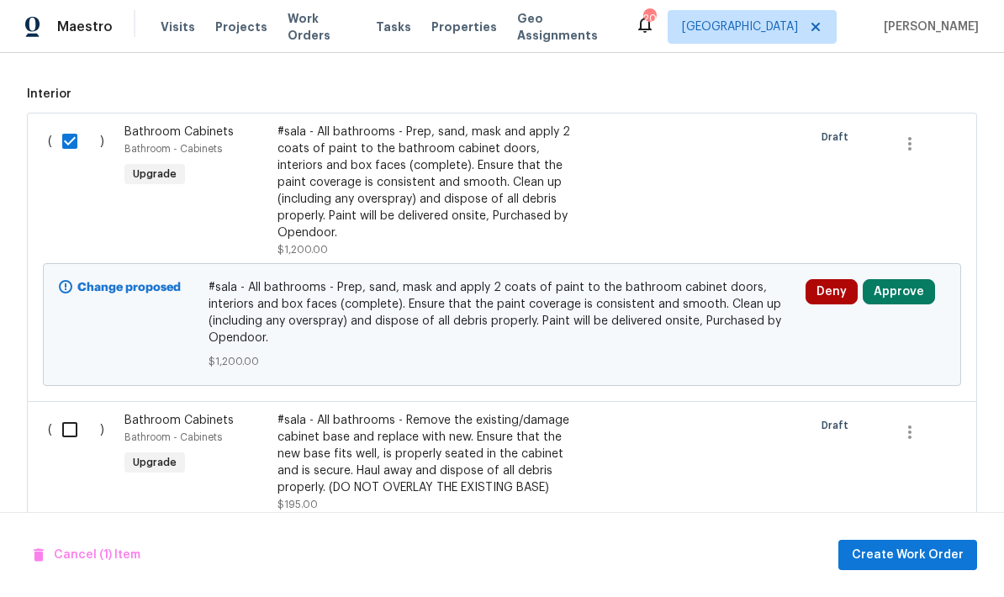
click at [67, 412] on input "checkbox" at bounding box center [76, 429] width 48 height 35
checkbox input "true"
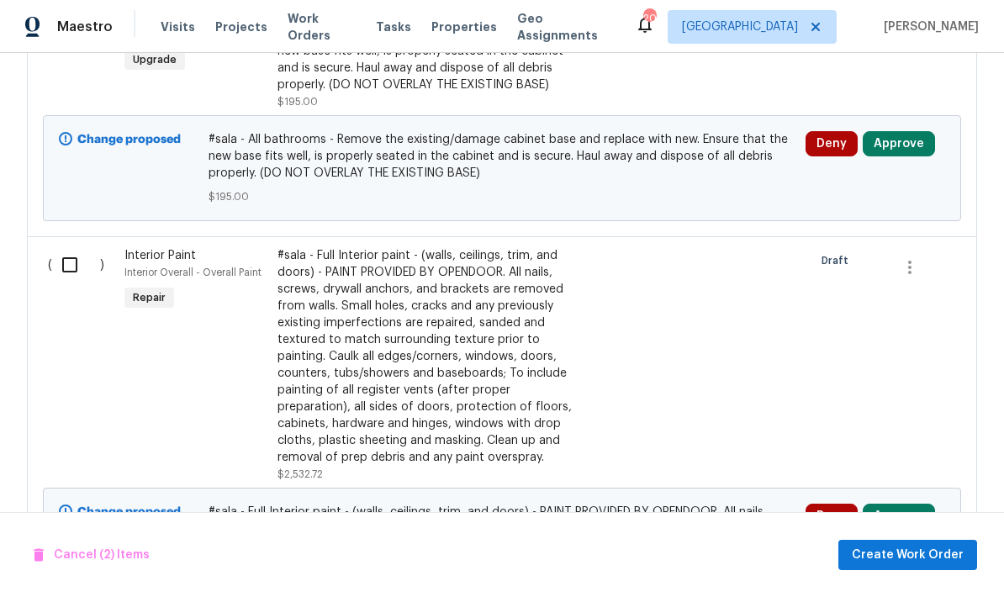
click at [73, 247] on input "checkbox" at bounding box center [76, 264] width 48 height 35
checkbox input "true"
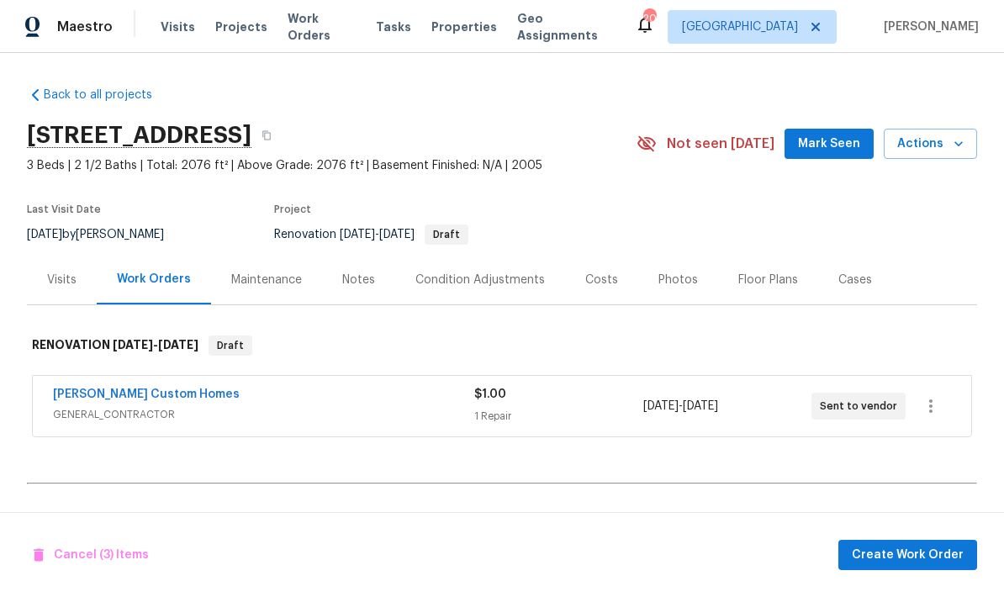
scroll to position [0, 0]
click at [345, 272] on div "Notes" at bounding box center [358, 280] width 33 height 17
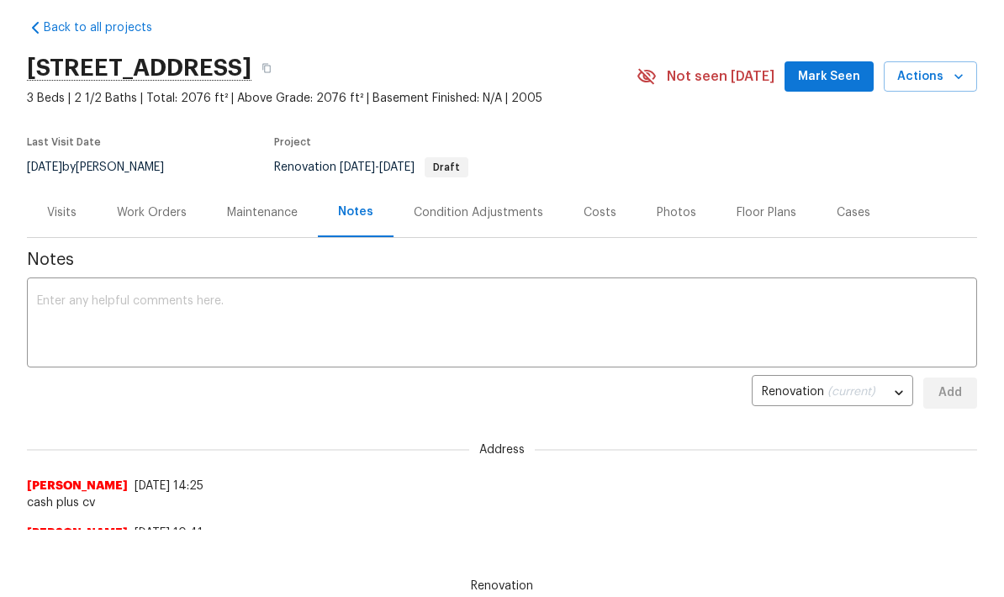
click at [61, 204] on div "Visits" at bounding box center [61, 212] width 29 height 17
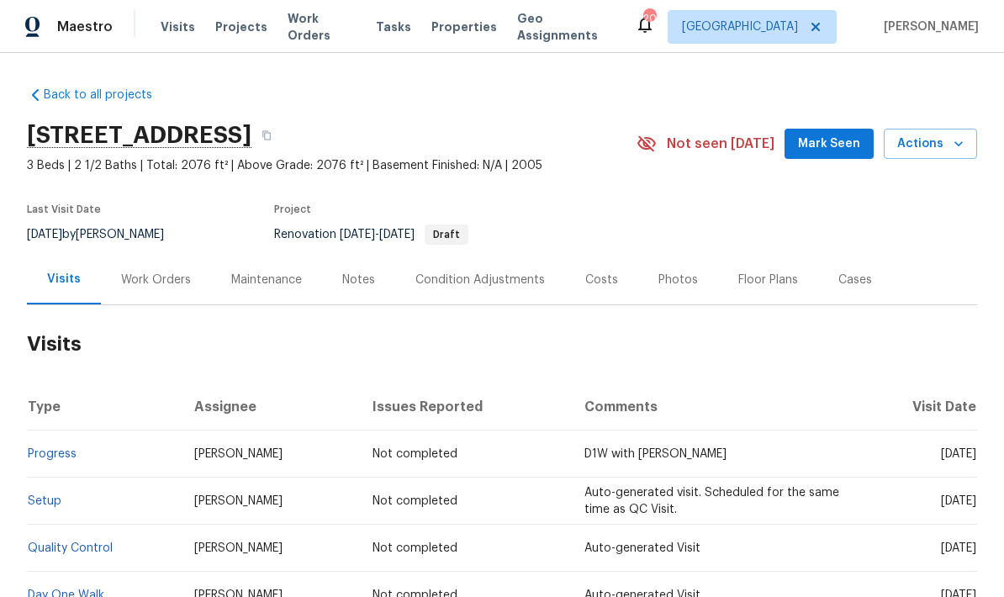
click at [159, 272] on div "Work Orders" at bounding box center [156, 280] width 70 height 17
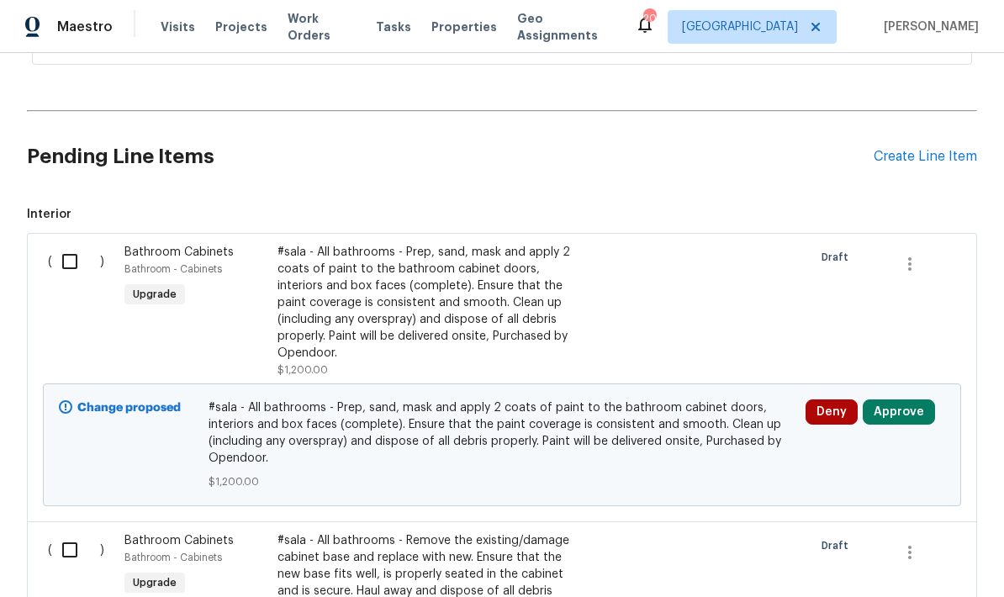
scroll to position [423, 0]
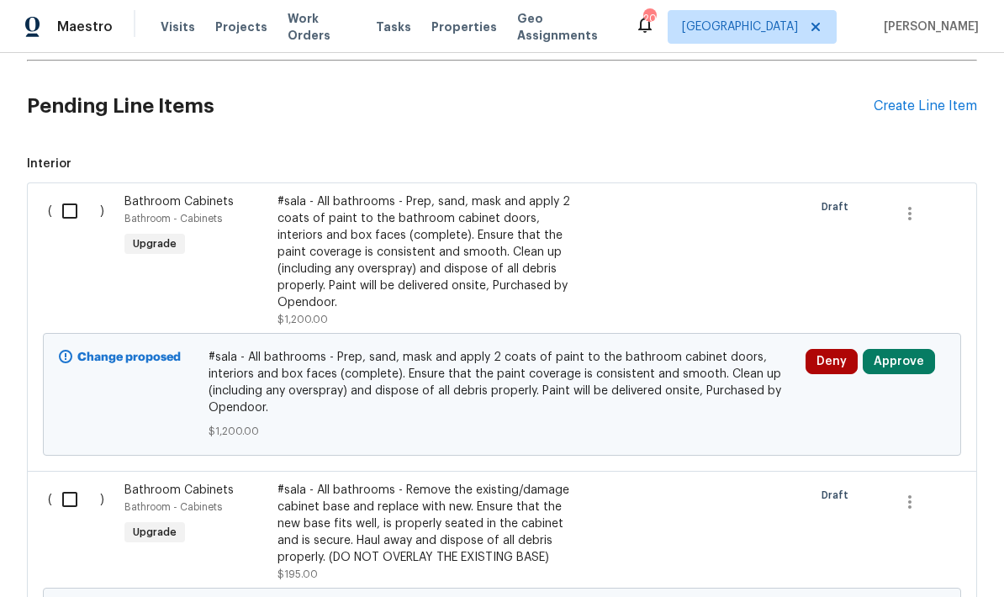
click at [66, 193] on input "checkbox" at bounding box center [76, 210] width 48 height 35
checkbox input "true"
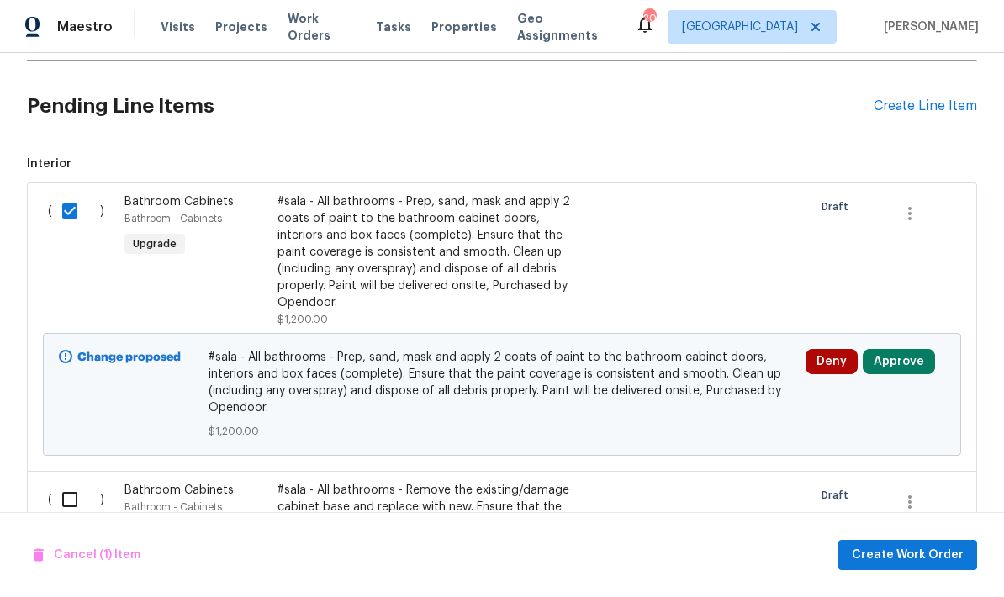
click at [67, 482] on input "checkbox" at bounding box center [76, 499] width 48 height 35
checkbox input "true"
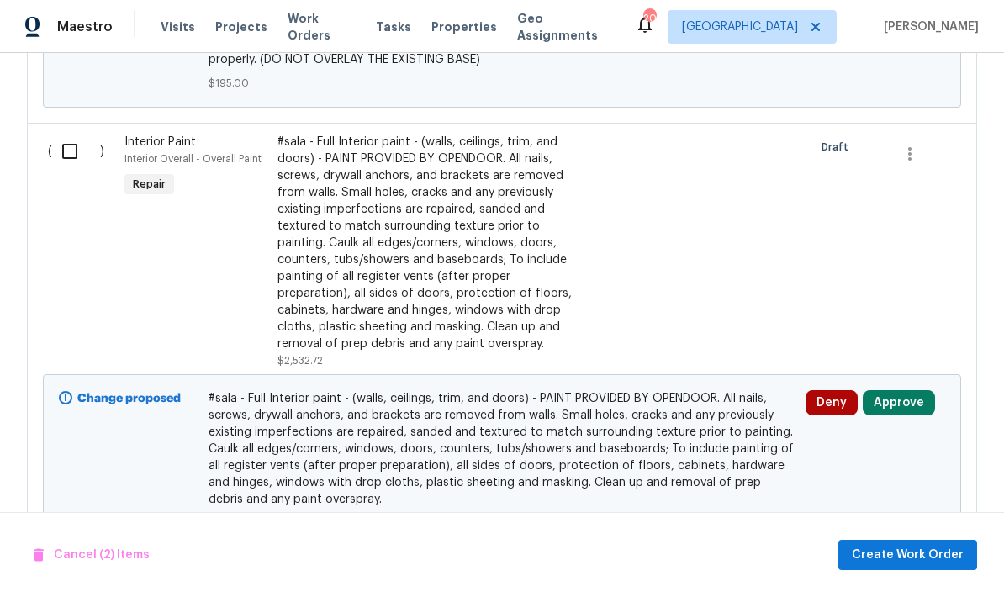
scroll to position [1008, 0]
click at [72, 135] on input "checkbox" at bounding box center [76, 152] width 48 height 35
checkbox input "true"
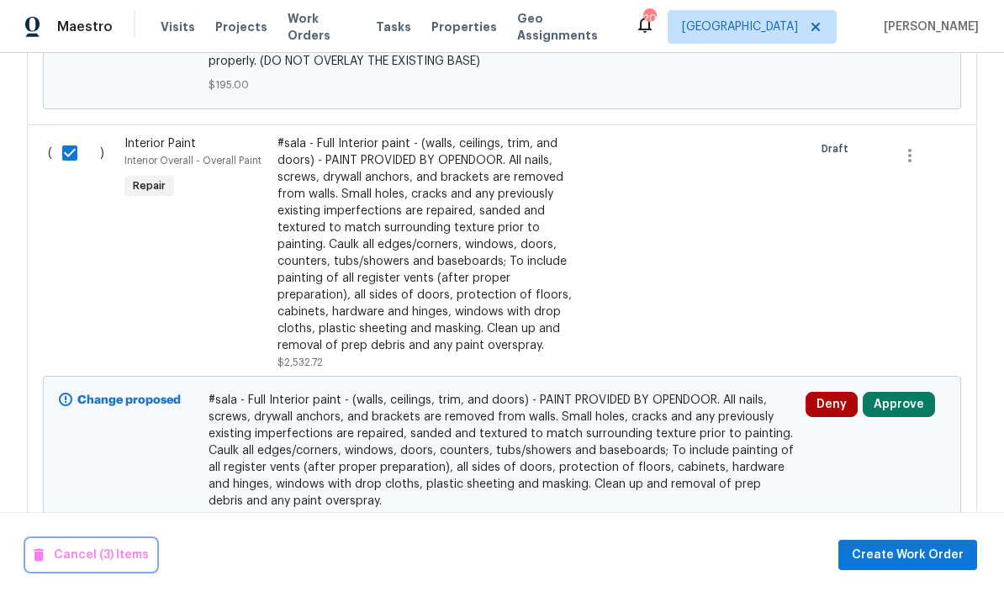
click at [97, 565] on button "Cancel (3) Items" at bounding box center [91, 555] width 129 height 31
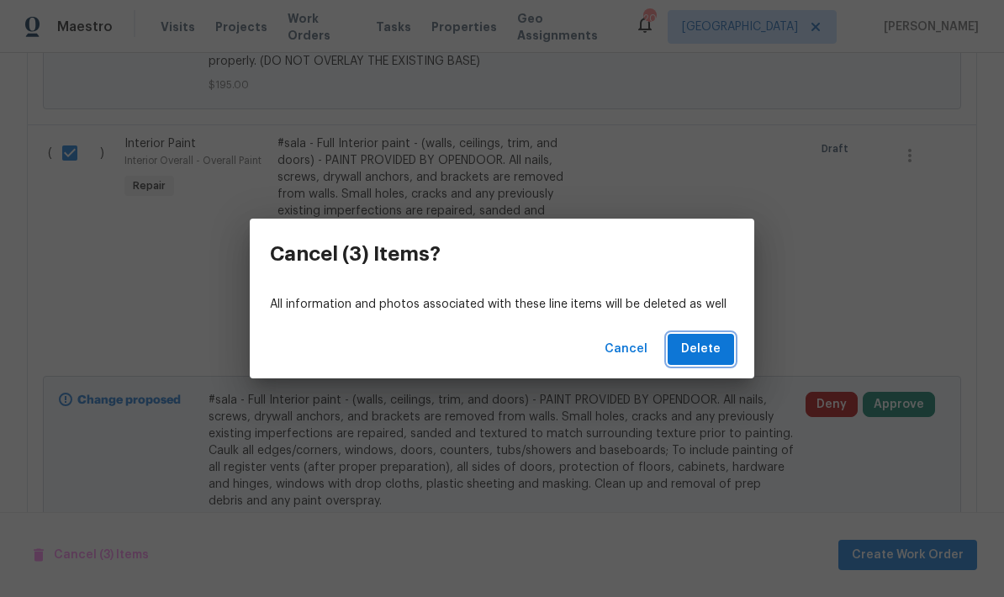
click at [697, 347] on span "Delete" at bounding box center [701, 349] width 40 height 21
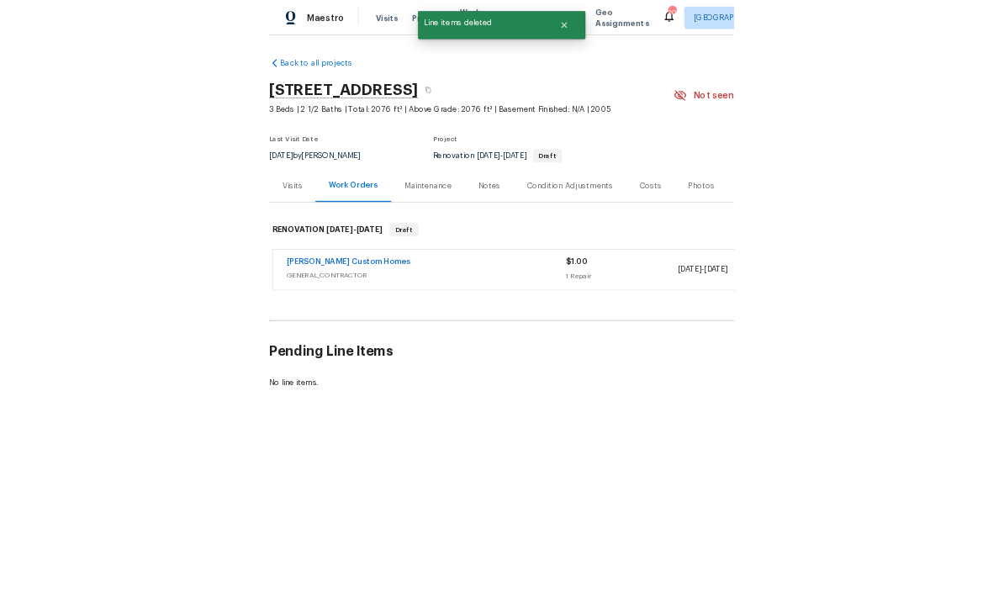
scroll to position [0, 0]
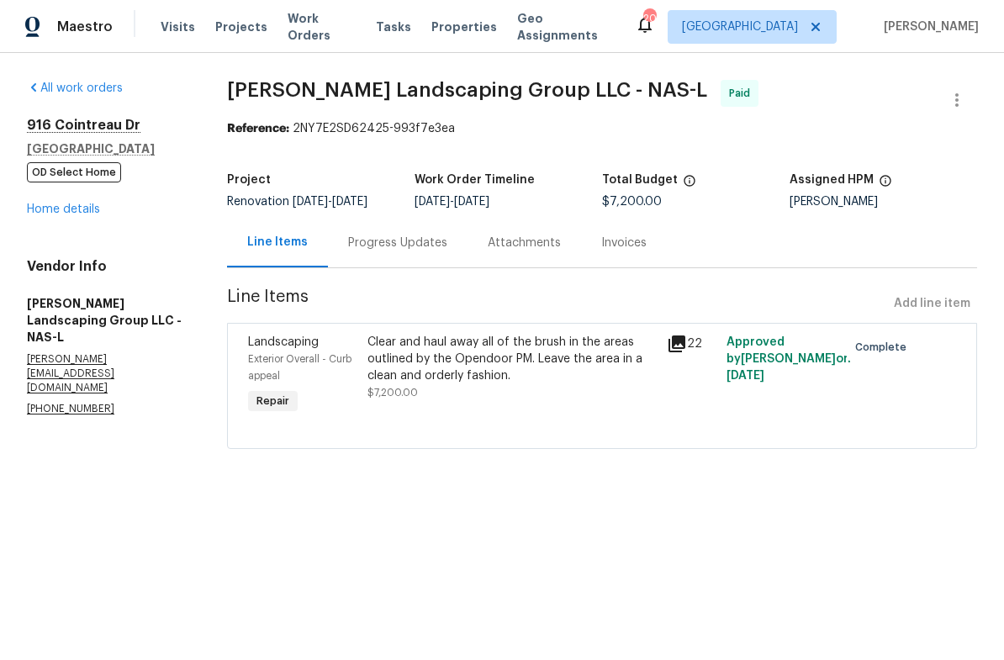
click at [46, 209] on link "Home details" at bounding box center [63, 210] width 73 height 12
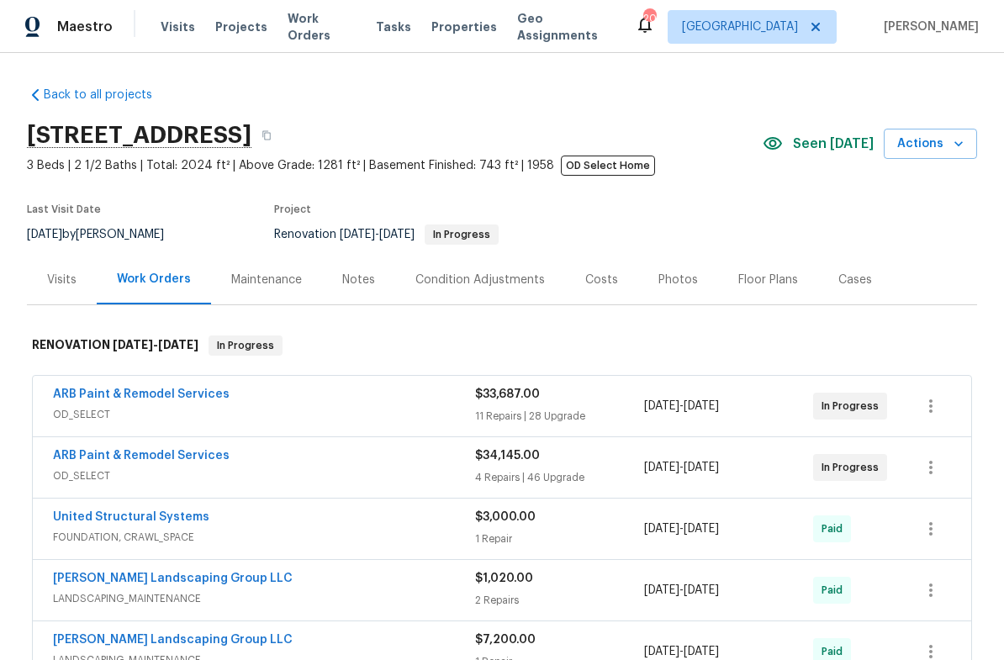
click at [749, 283] on div "Floor Plans" at bounding box center [769, 280] width 60 height 17
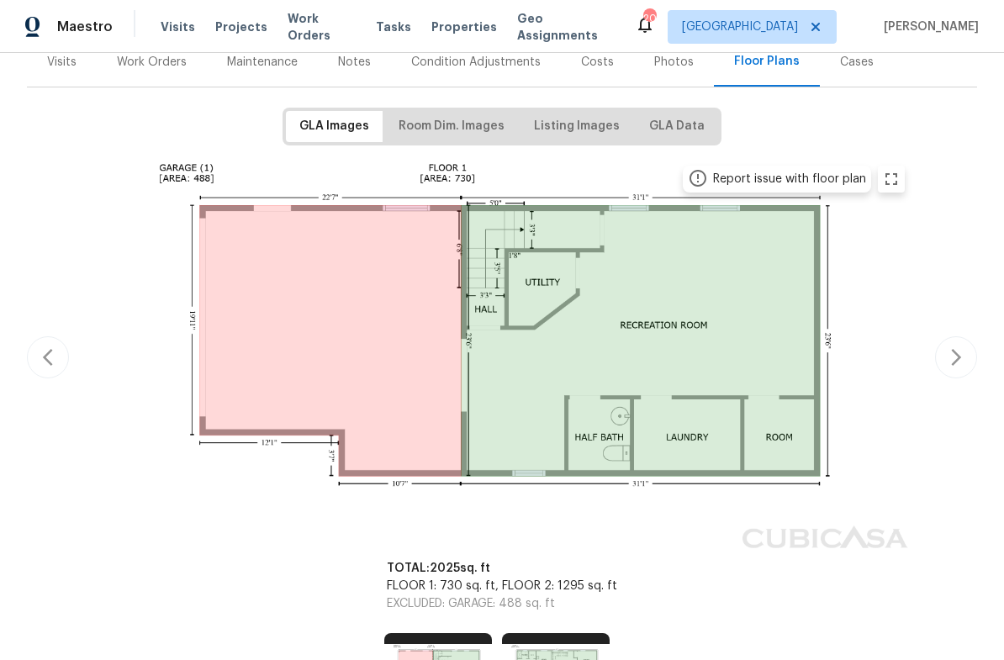
scroll to position [244, 0]
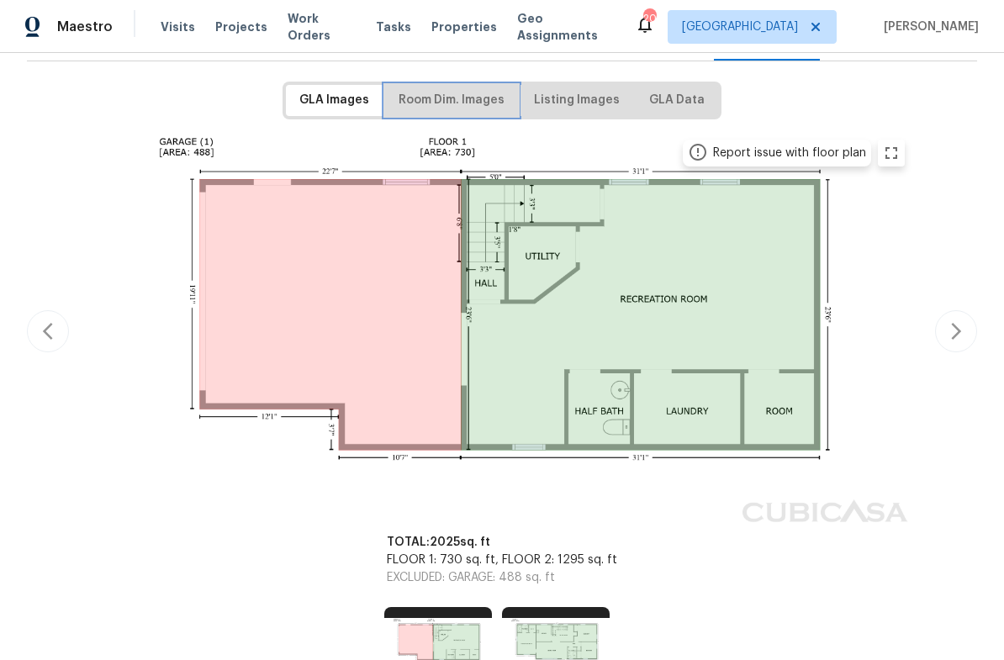
click at [437, 98] on span "Room Dim. Images" at bounding box center [452, 100] width 106 height 21
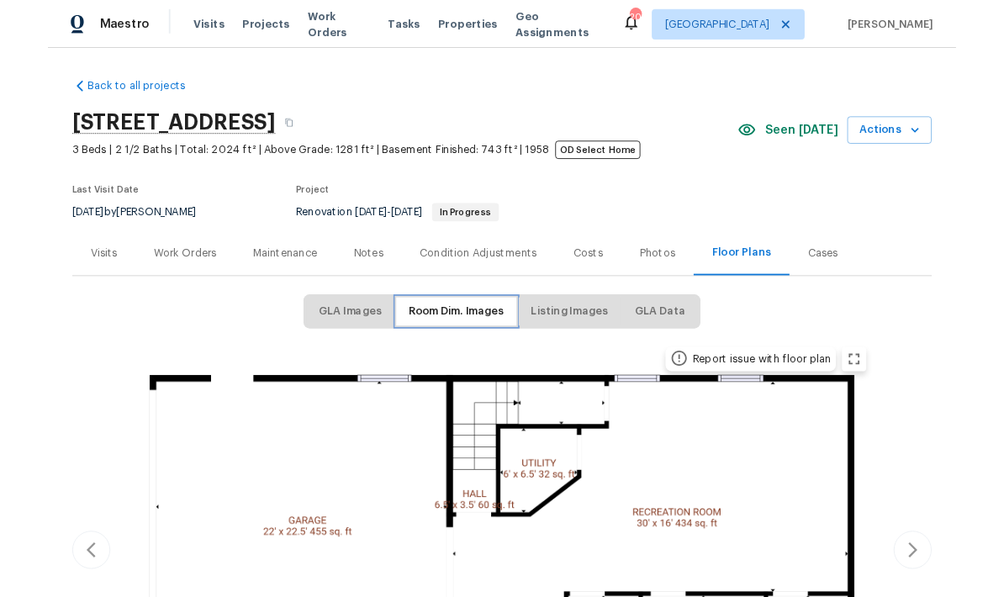
scroll to position [0, 0]
